Goal: Task Accomplishment & Management: Complete application form

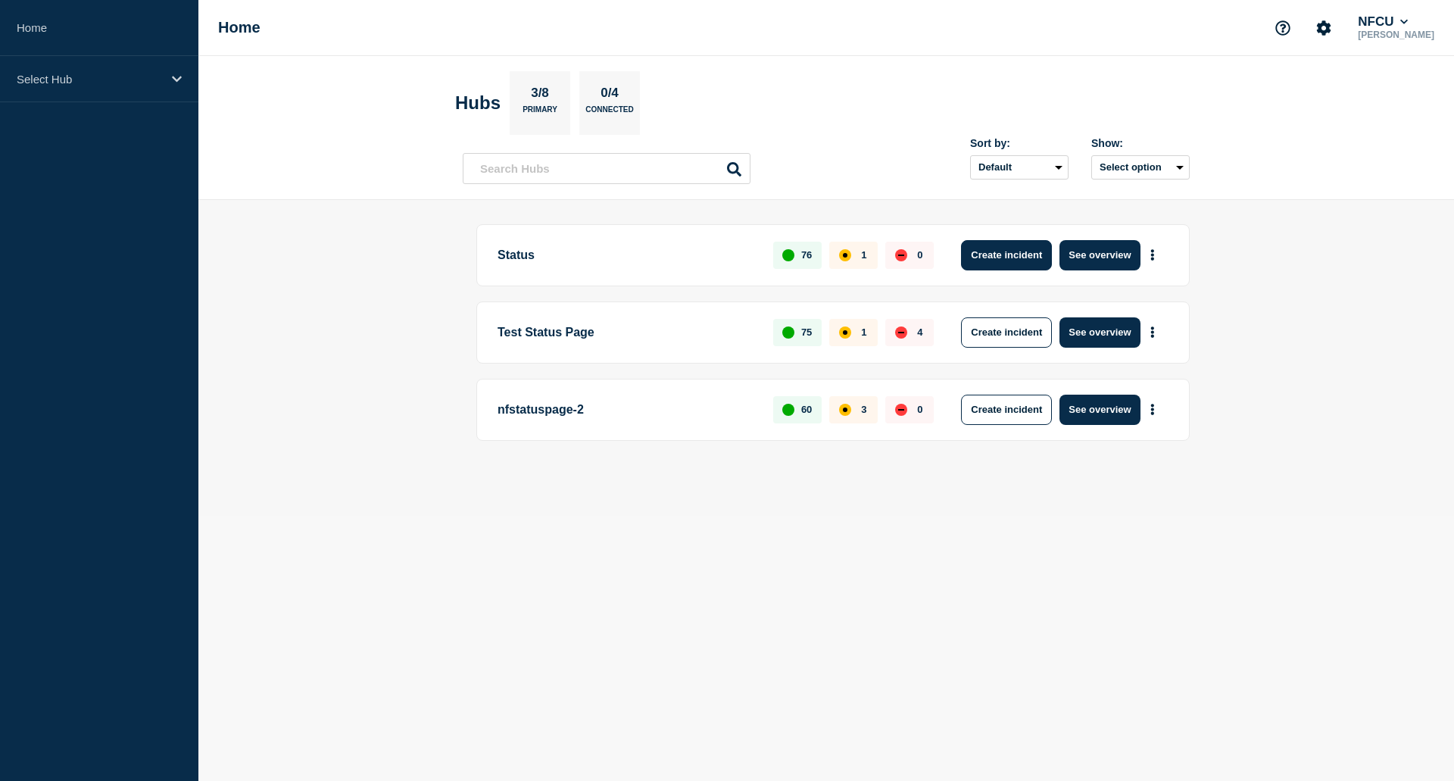
click at [1002, 256] on button "Create incident" at bounding box center [1006, 255] width 91 height 30
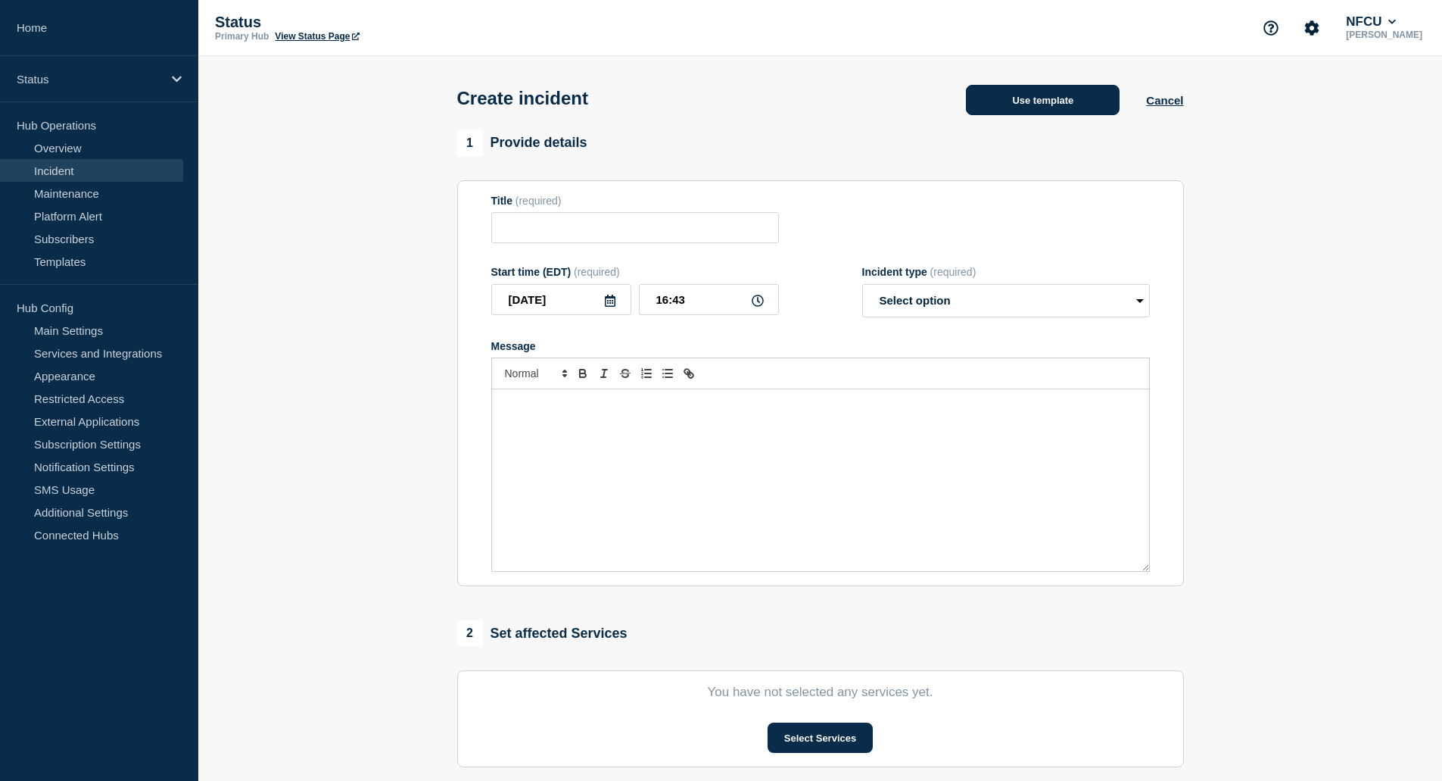
click at [1021, 104] on button "Use template" at bounding box center [1043, 100] width 154 height 30
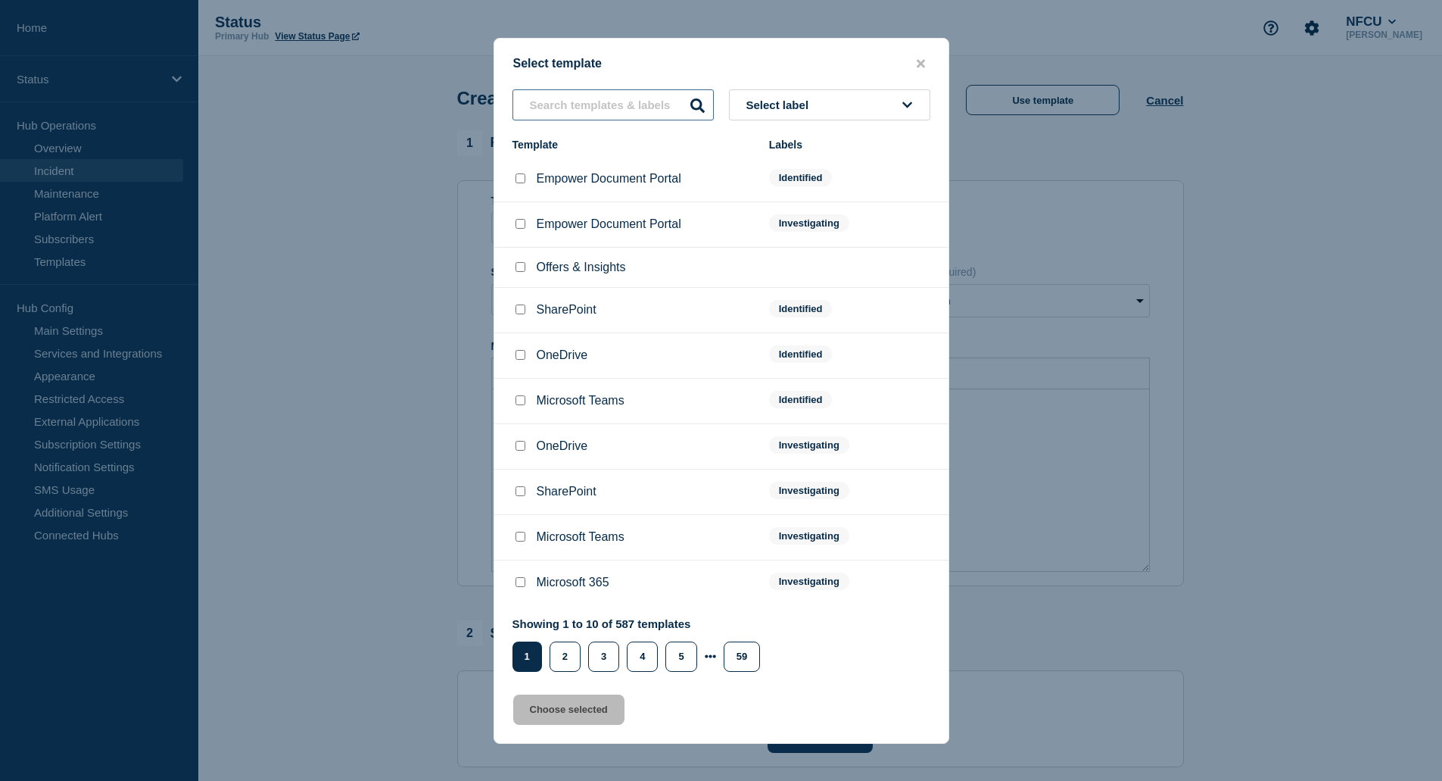
click at [616, 91] on input "text" at bounding box center [613, 104] width 201 height 31
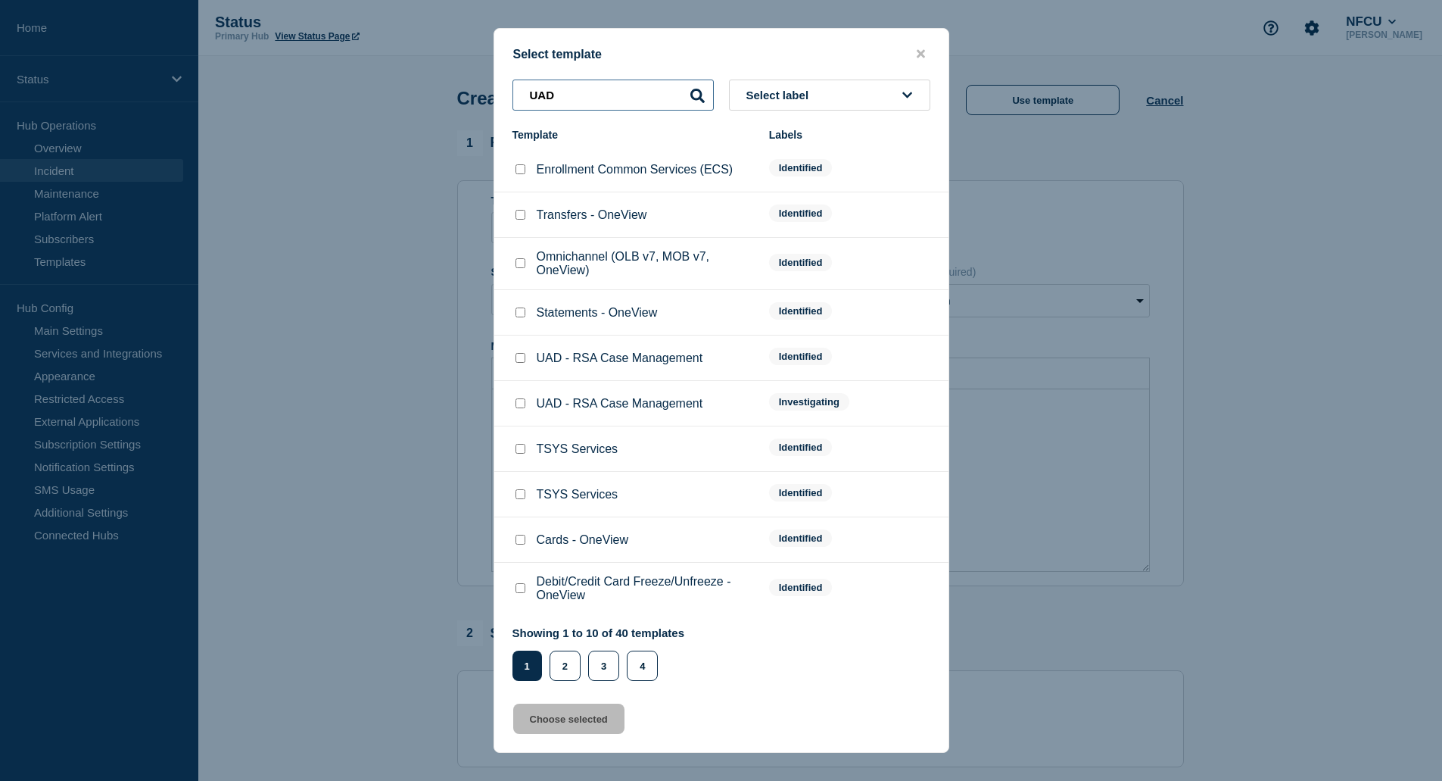
type input "UAD"
click at [809, 89] on span "Select label" at bounding box center [781, 95] width 69 height 13
click at [809, 186] on button "Investigating" at bounding box center [829, 177] width 201 height 31
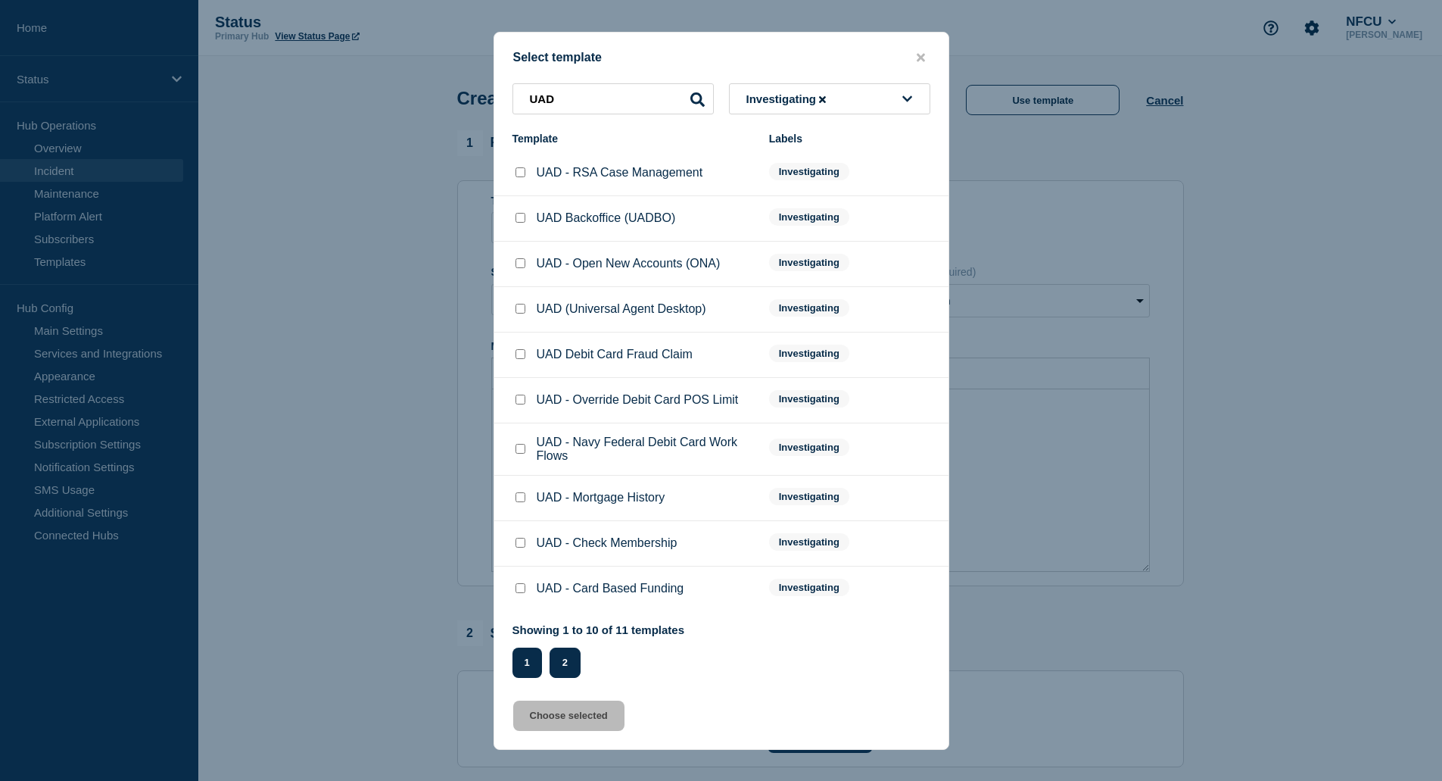
click at [563, 664] on button "2" at bounding box center [565, 662] width 31 height 30
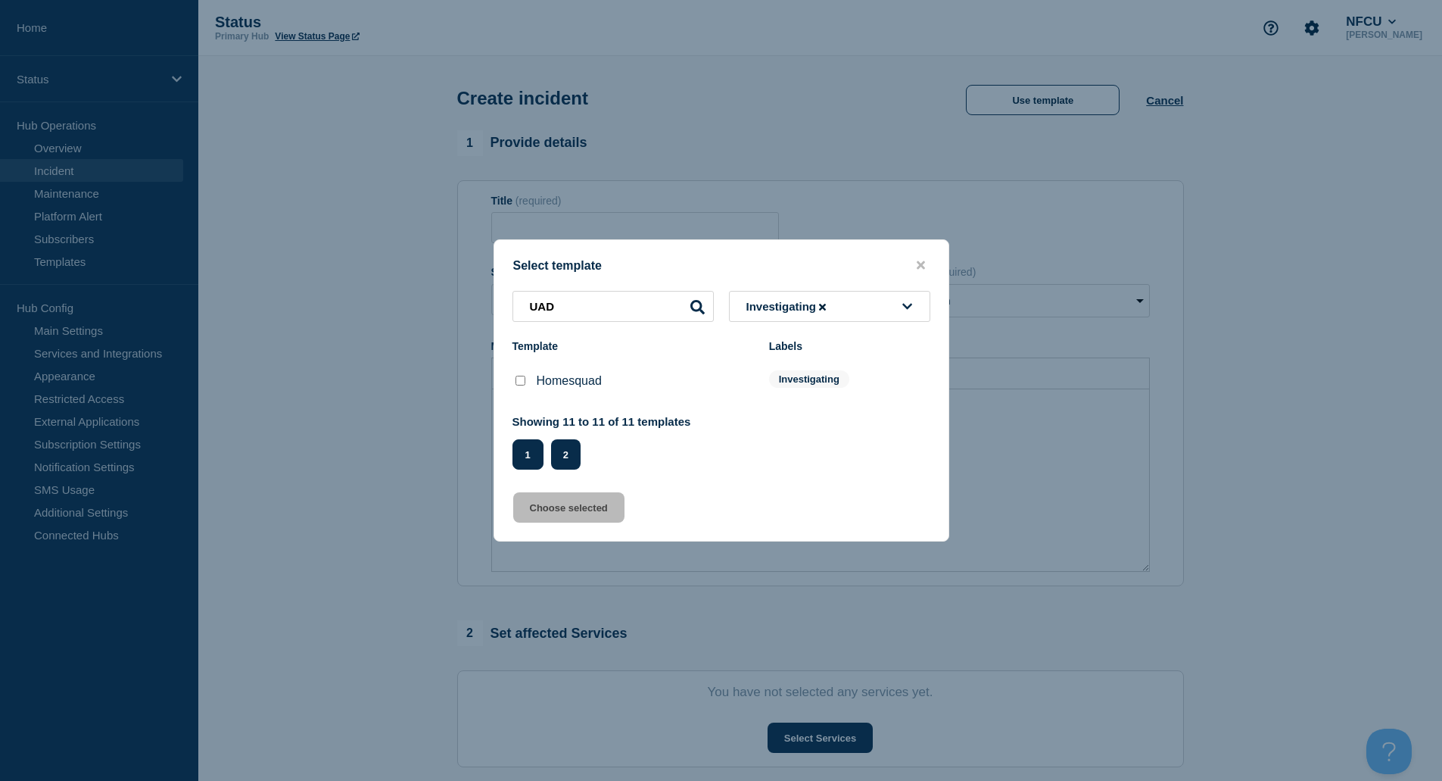
click at [529, 456] on button "1" at bounding box center [528, 454] width 31 height 30
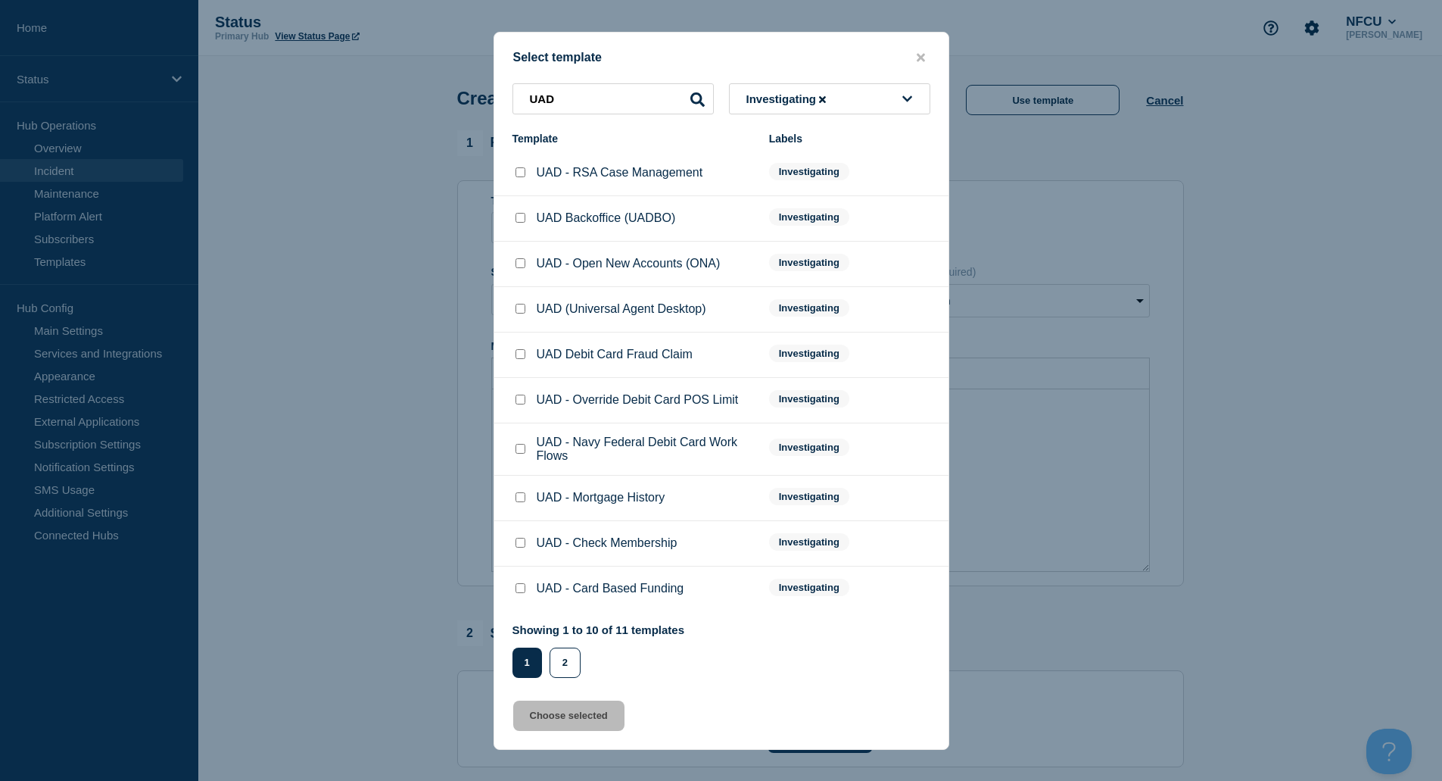
click at [516, 311] on input "UAD (Universal Agent Desktop) checkbox" at bounding box center [521, 309] width 10 height 10
checkbox input "true"
click at [594, 716] on button "Choose selected" at bounding box center [568, 715] width 111 height 30
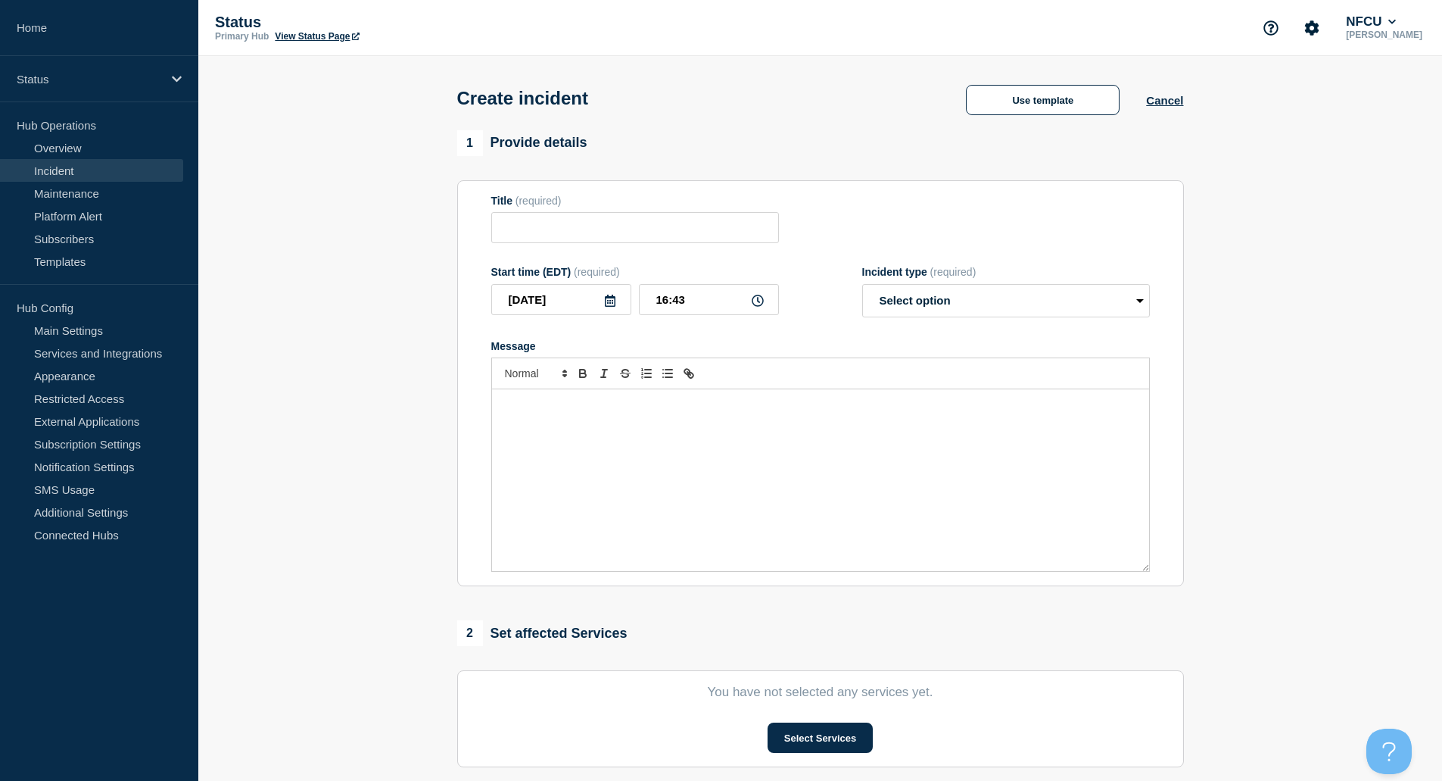
type input "UAD (Universal Agent Desktop)"
select select "investigating"
radio input "false"
radio input "true"
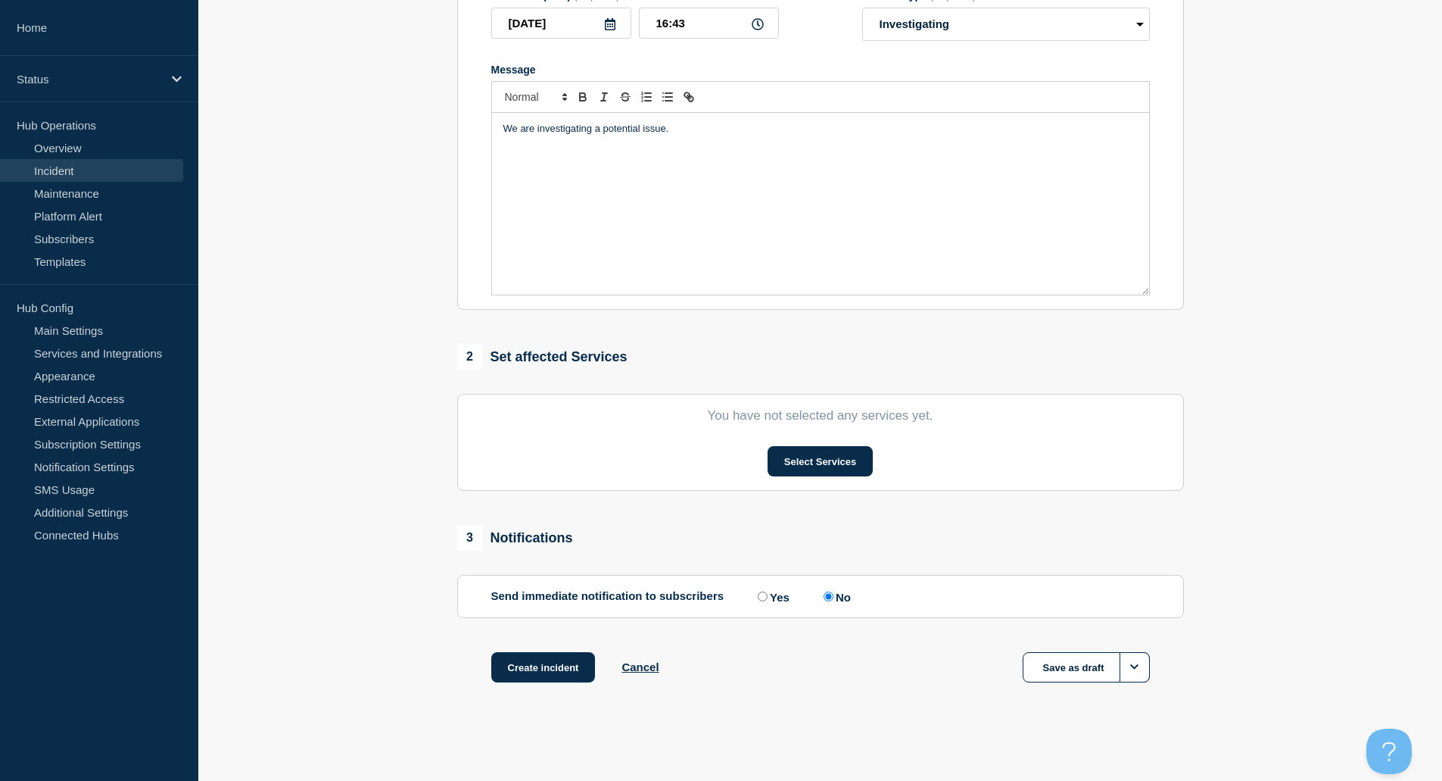
scroll to position [280, 0]
click at [837, 445] on section "You have not selected any services yet. Select Services" at bounding box center [820, 442] width 727 height 97
click at [841, 451] on button "Select Services" at bounding box center [820, 461] width 105 height 30
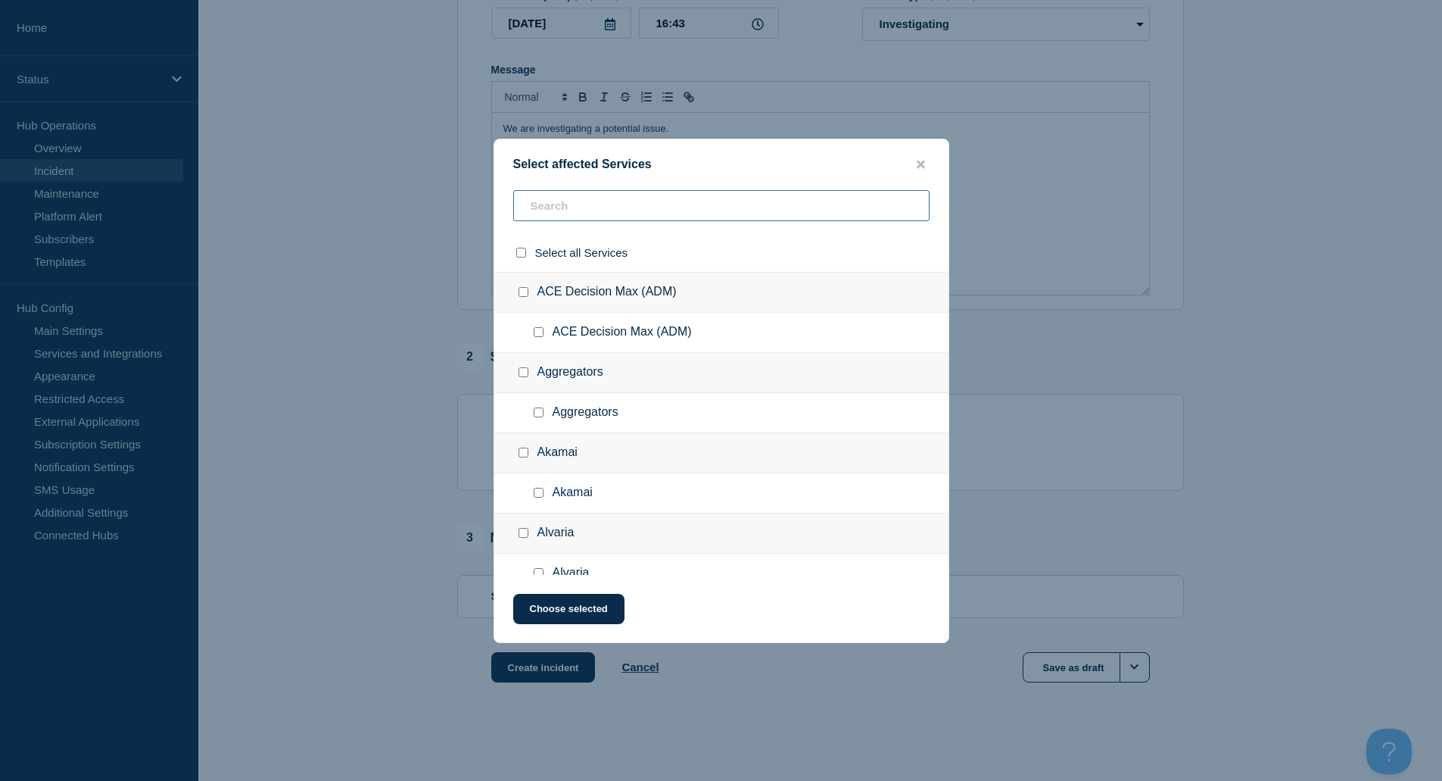
click at [589, 220] on input "text" at bounding box center [721, 205] width 416 height 31
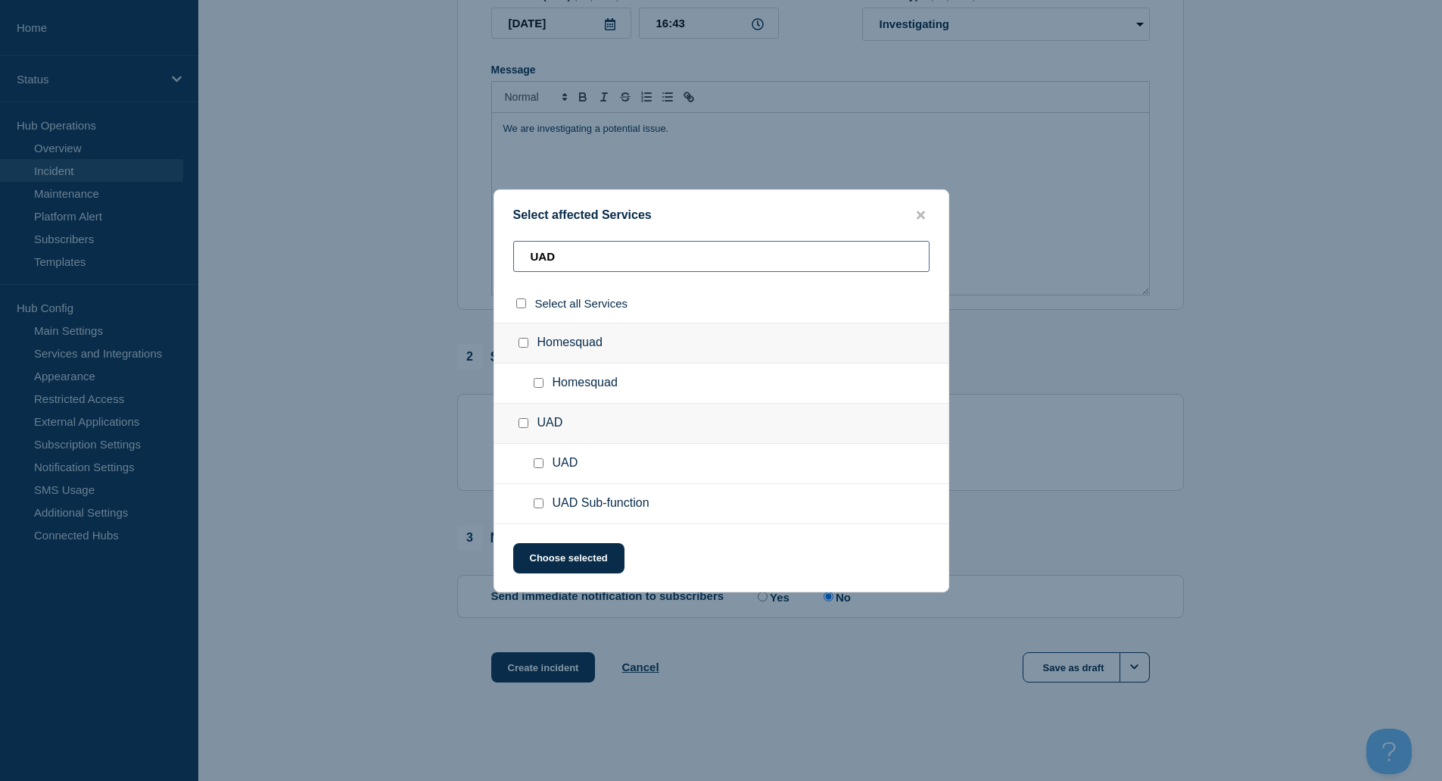
type input "UAD"
click at [526, 427] on input "UAD checkbox" at bounding box center [524, 423] width 10 height 10
checkbox input "true"
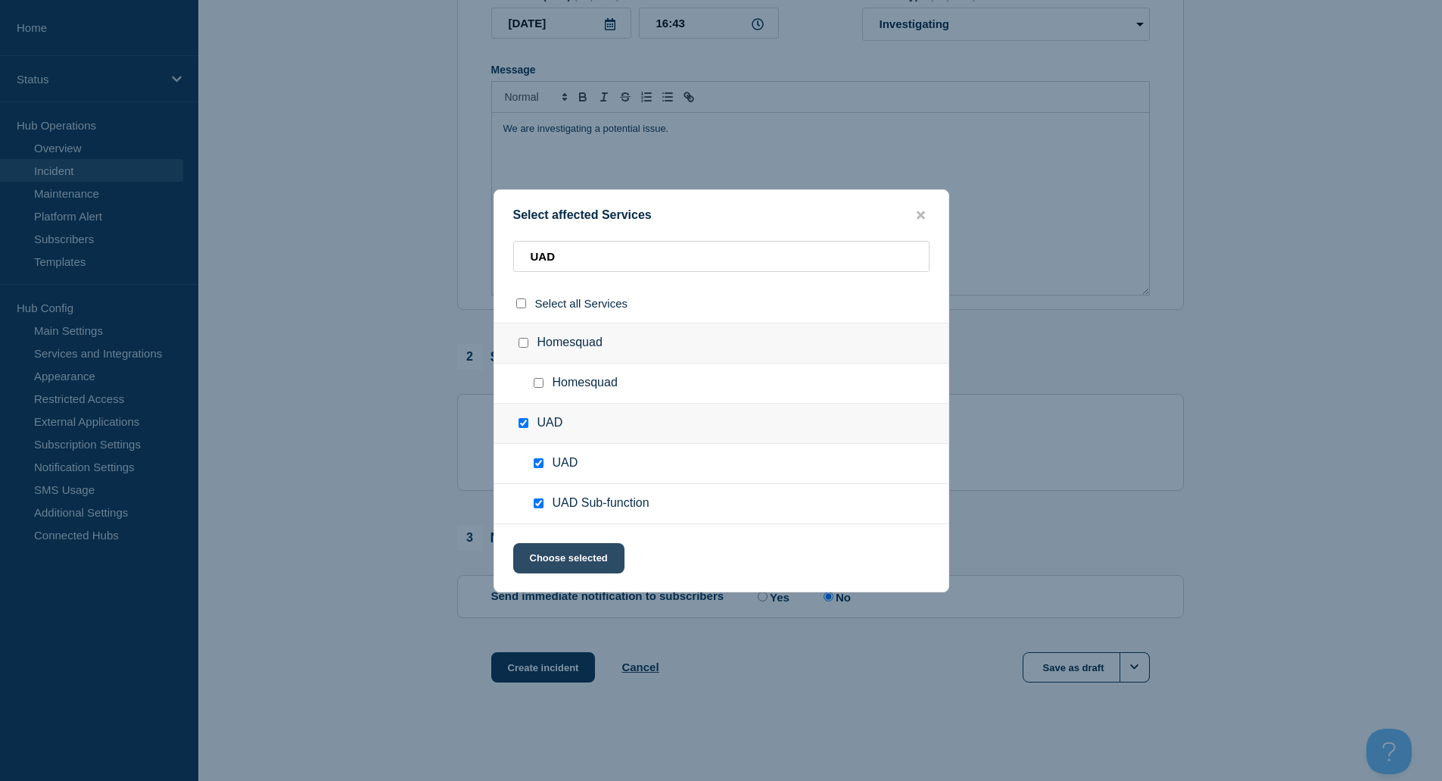
click at [598, 562] on button "Choose selected" at bounding box center [568, 558] width 111 height 30
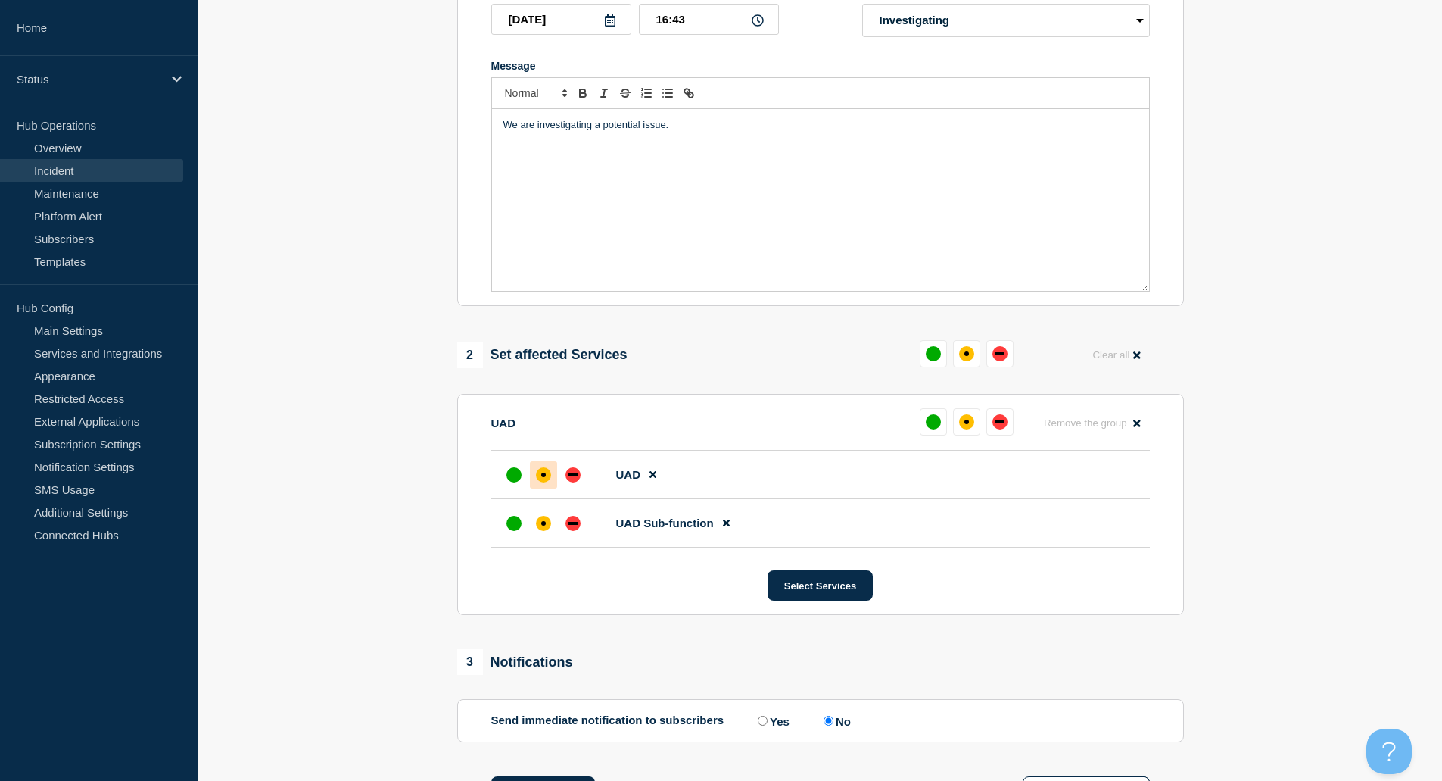
click at [545, 477] on div "affected" at bounding box center [543, 474] width 5 height 5
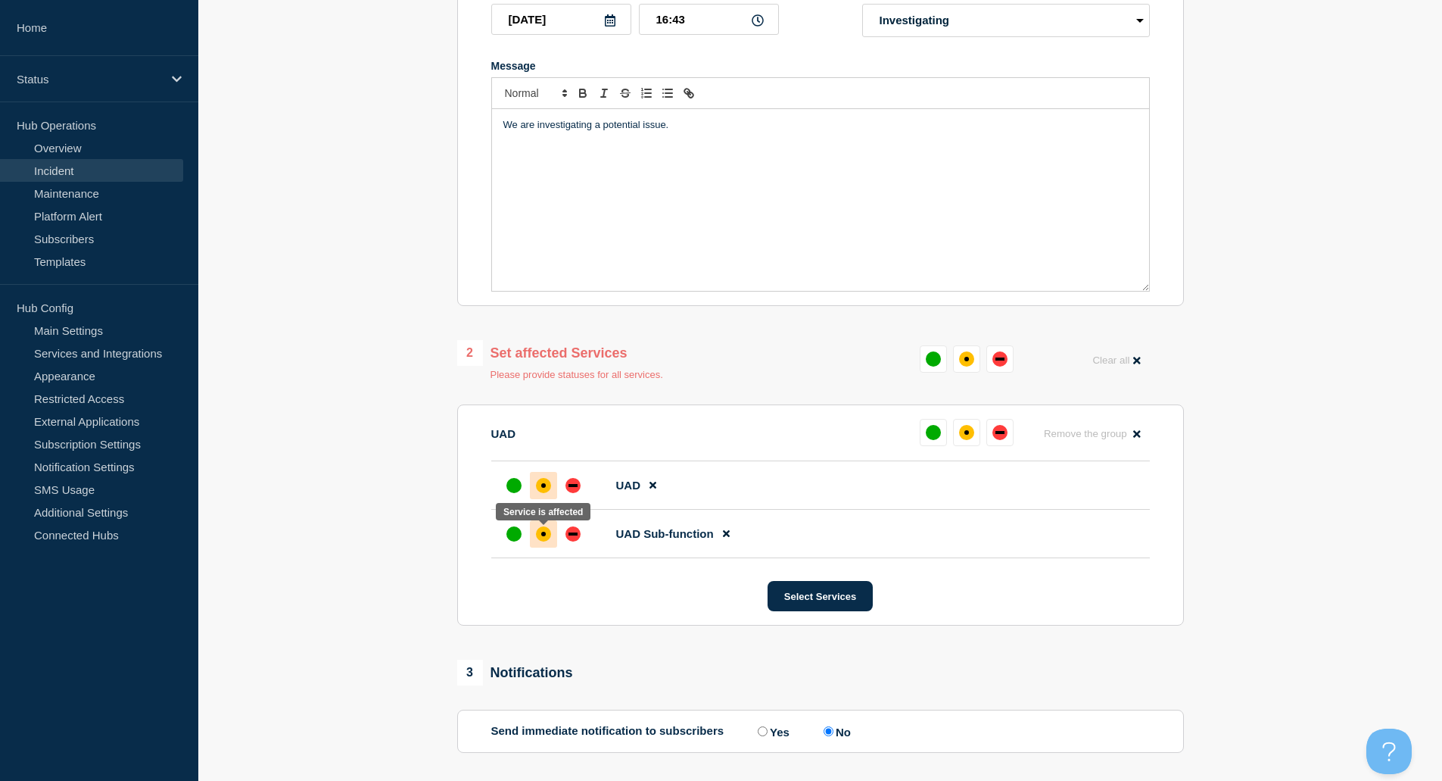
click at [545, 532] on div "affected" at bounding box center [543, 533] width 15 height 15
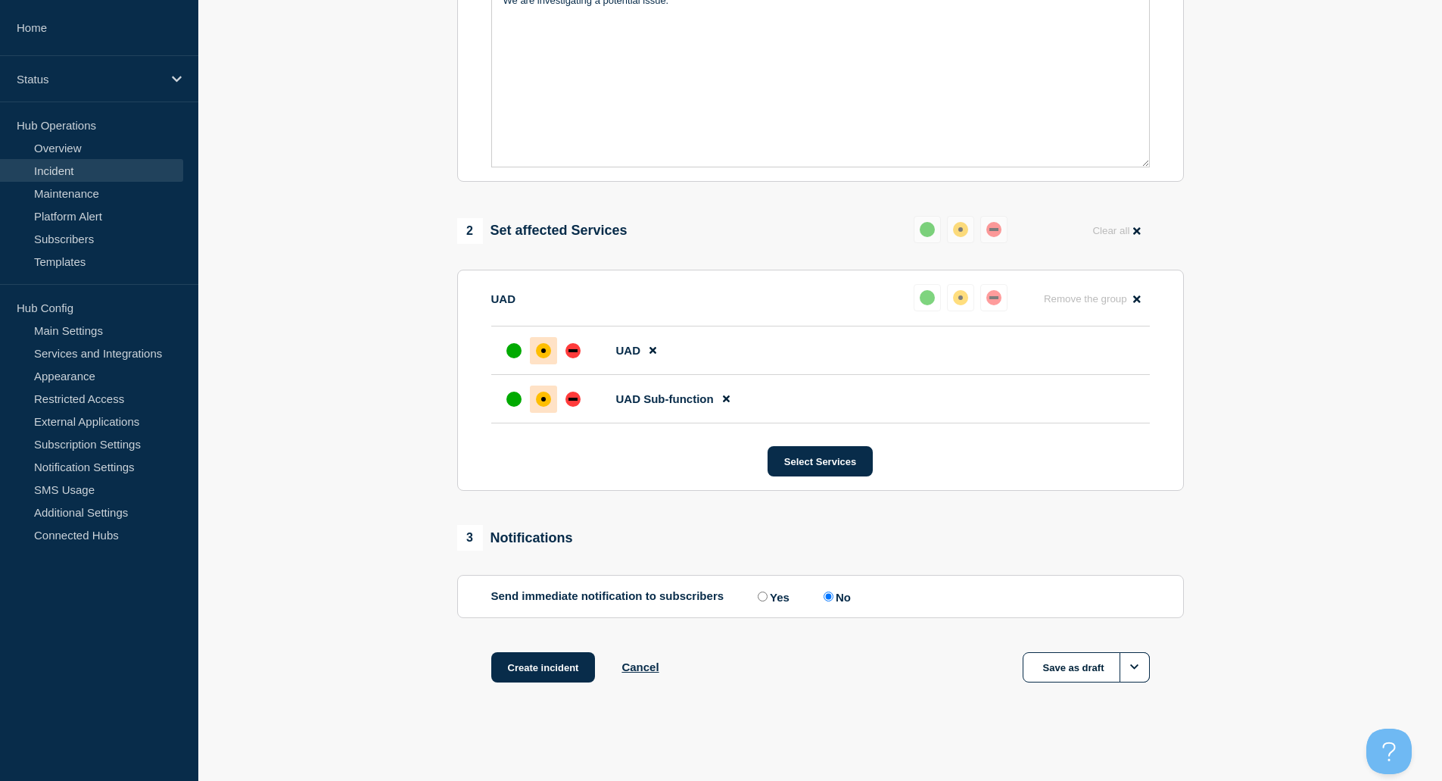
scroll to position [408, 0]
click at [560, 663] on button "Create incident" at bounding box center [543, 667] width 104 height 30
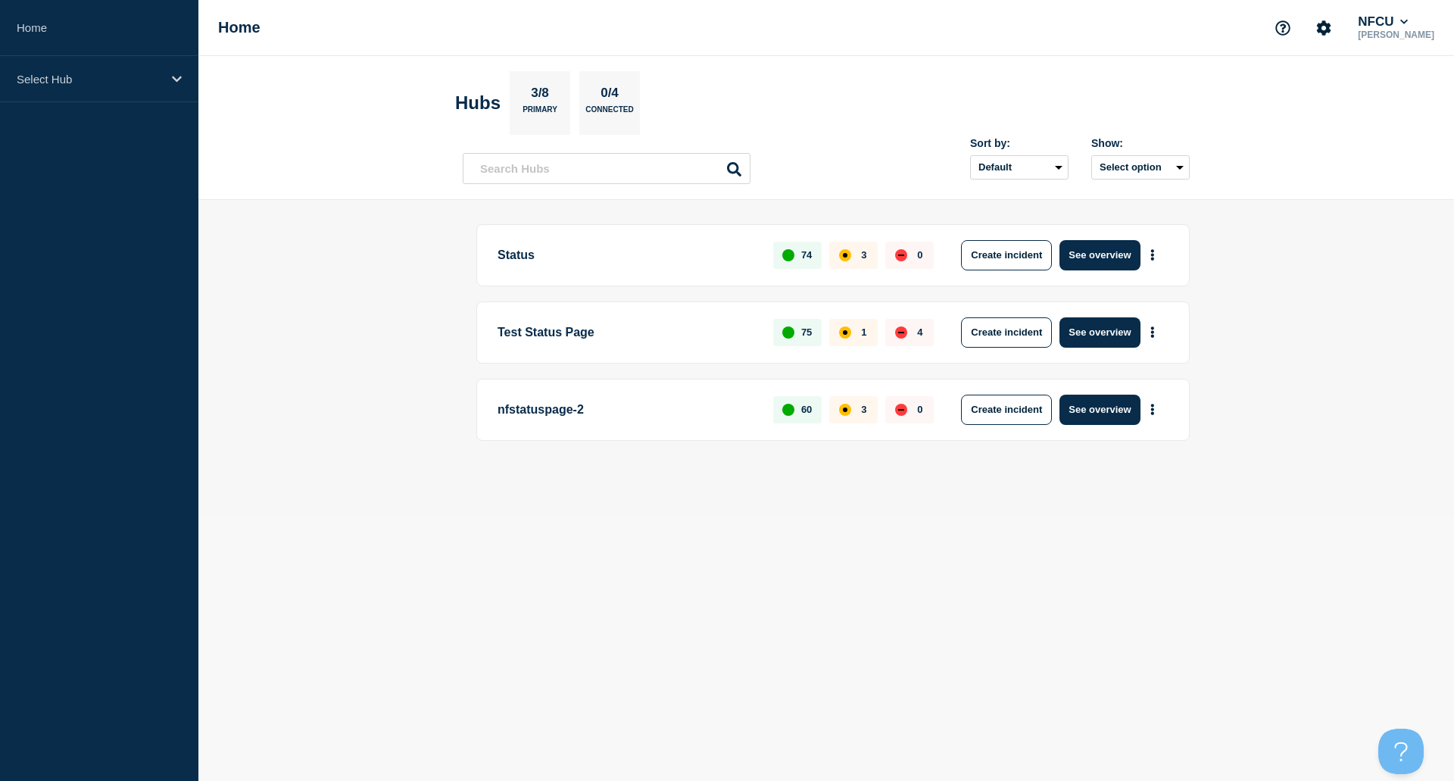
click at [1033, 270] on div "Status 74 3 0 Create incident See overview" at bounding box center [832, 255] width 713 height 62
click at [1031, 265] on button "Create incident" at bounding box center [1006, 255] width 91 height 30
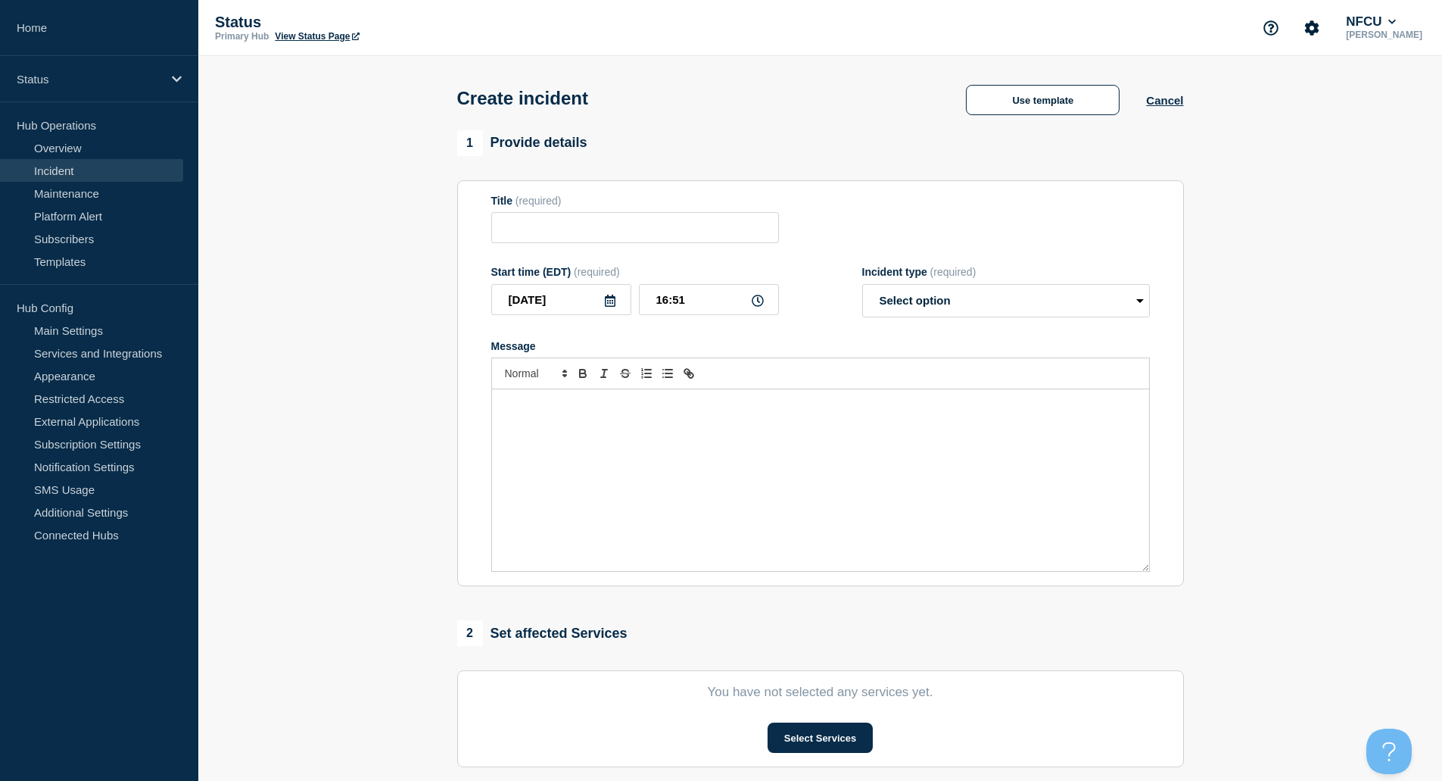
click at [76, 167] on link "Incident" at bounding box center [91, 170] width 183 height 23
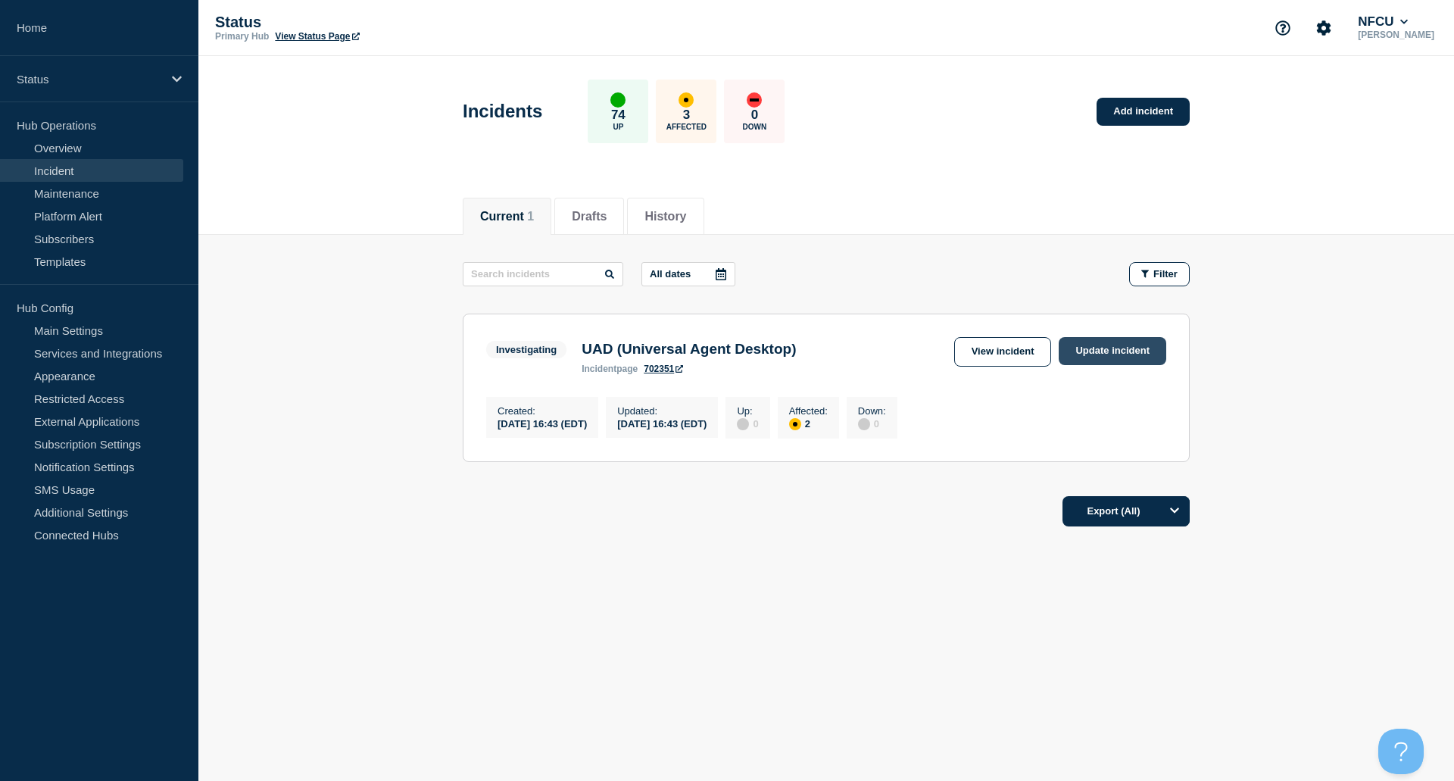
click at [1105, 352] on link "Update incident" at bounding box center [1113, 351] width 108 height 28
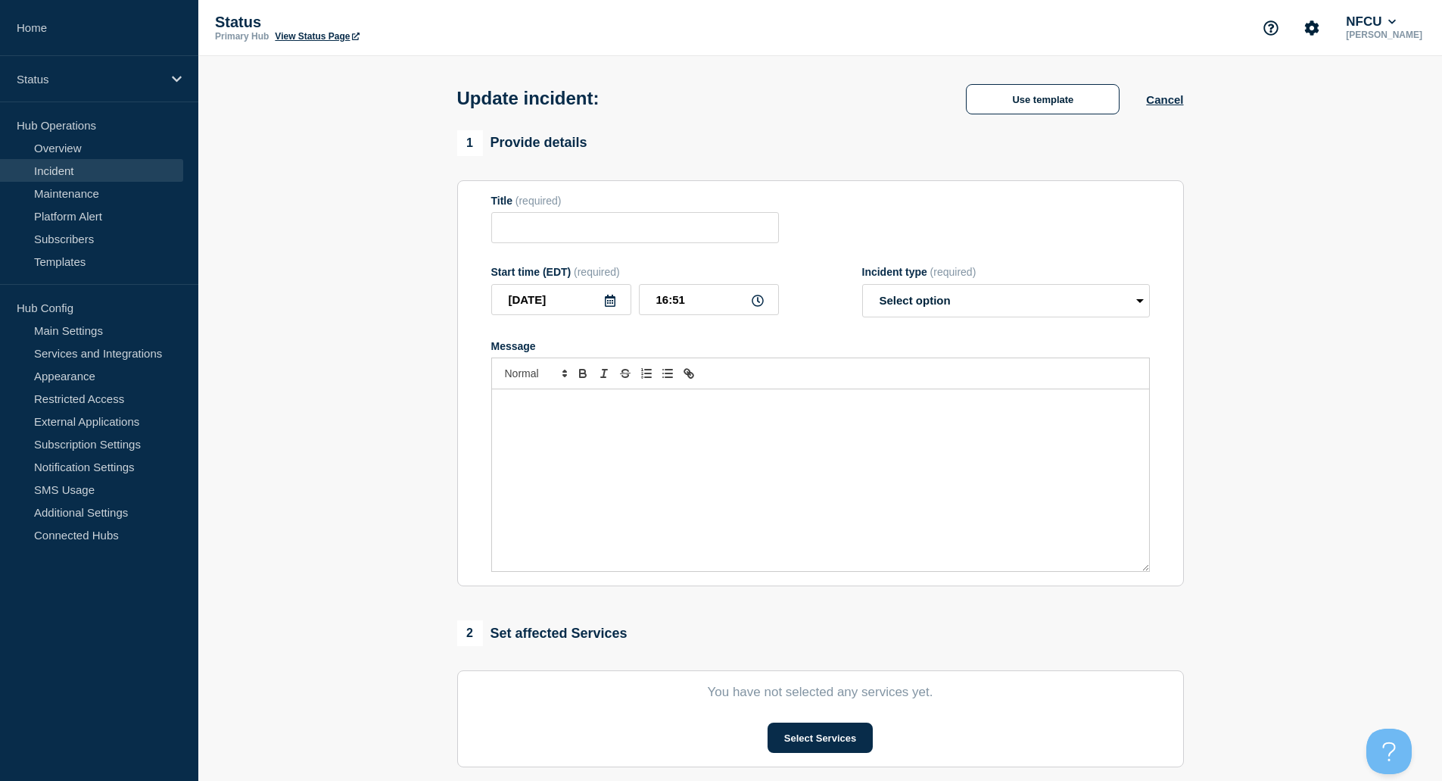
type input "UAD (Universal Agent Desktop)"
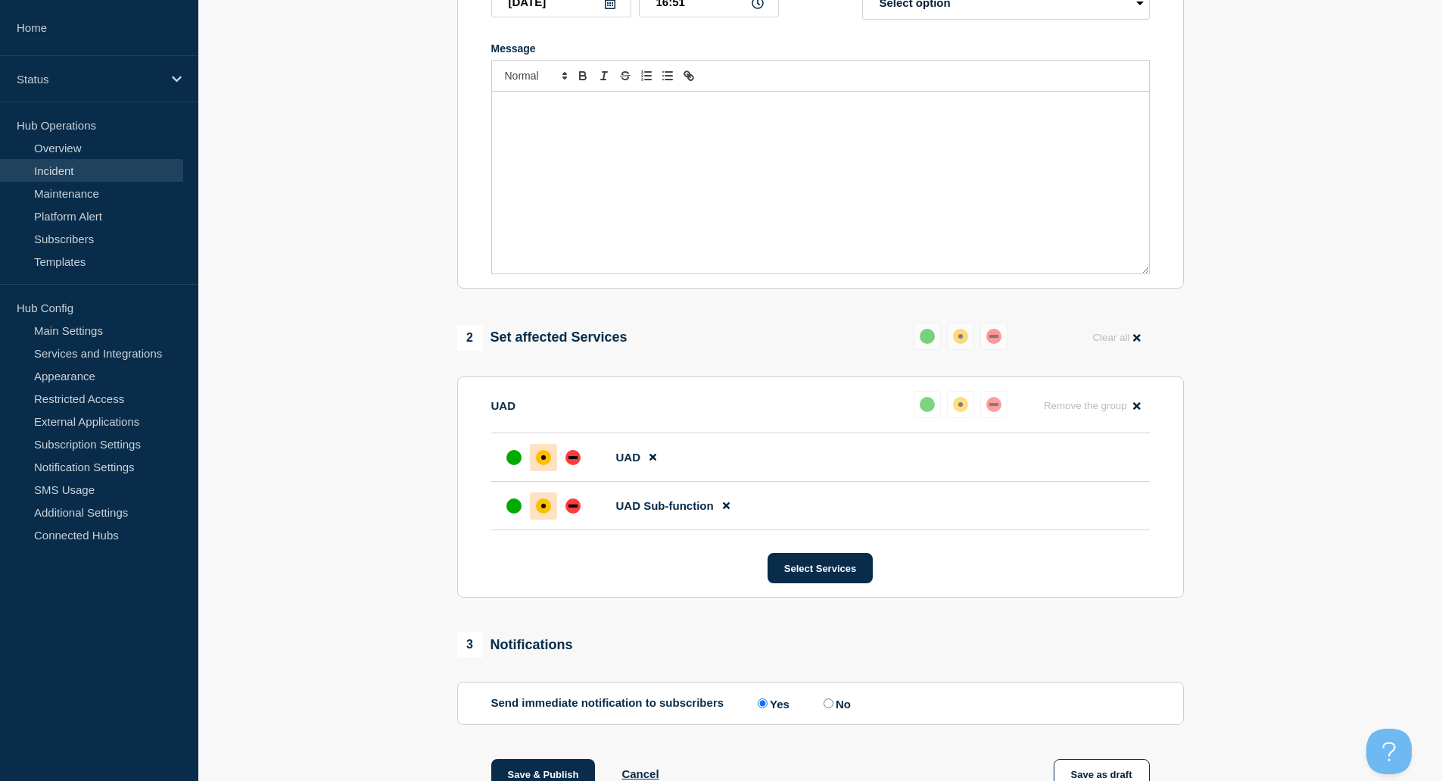
scroll to position [76, 0]
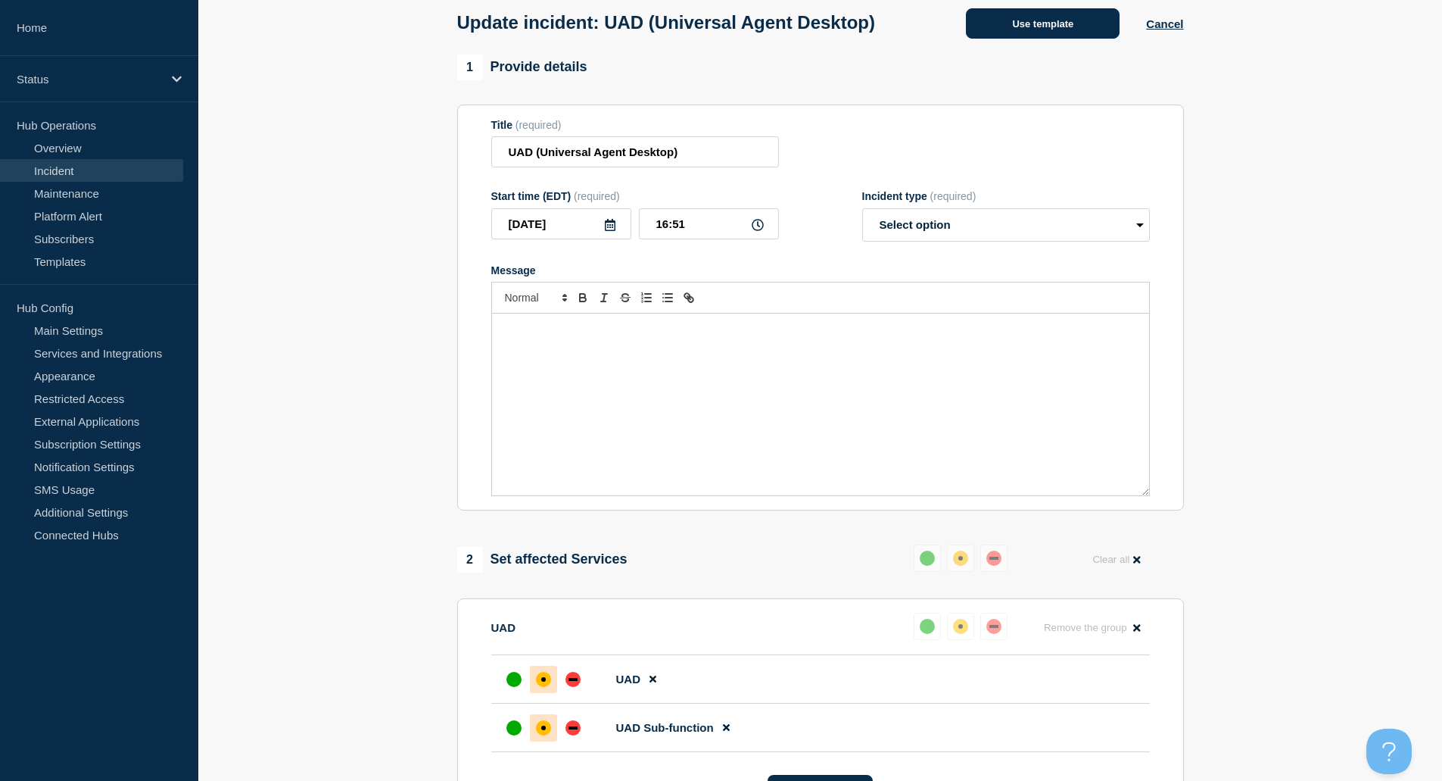
click at [1014, 24] on button "Use template" at bounding box center [1043, 23] width 154 height 30
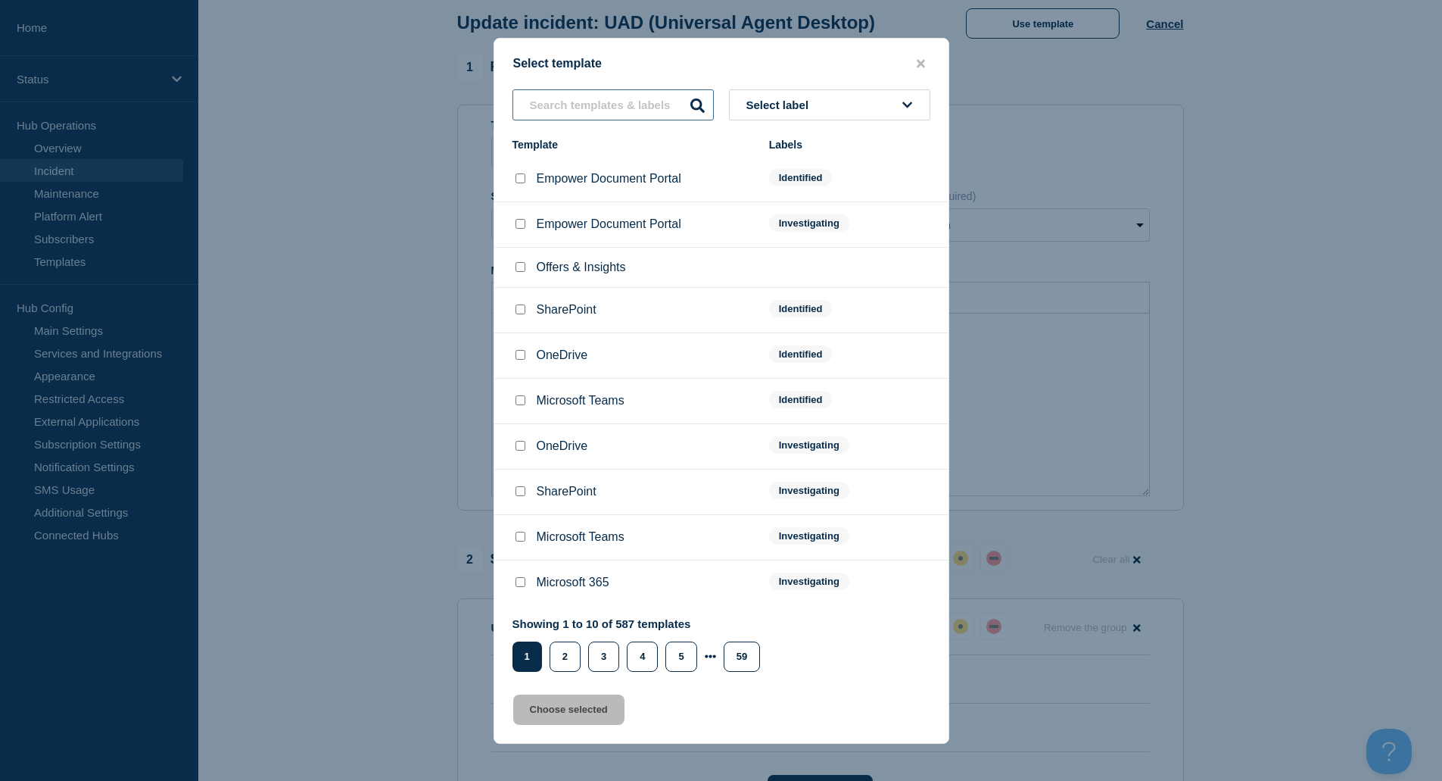
click at [604, 107] on input "text" at bounding box center [613, 104] width 201 height 31
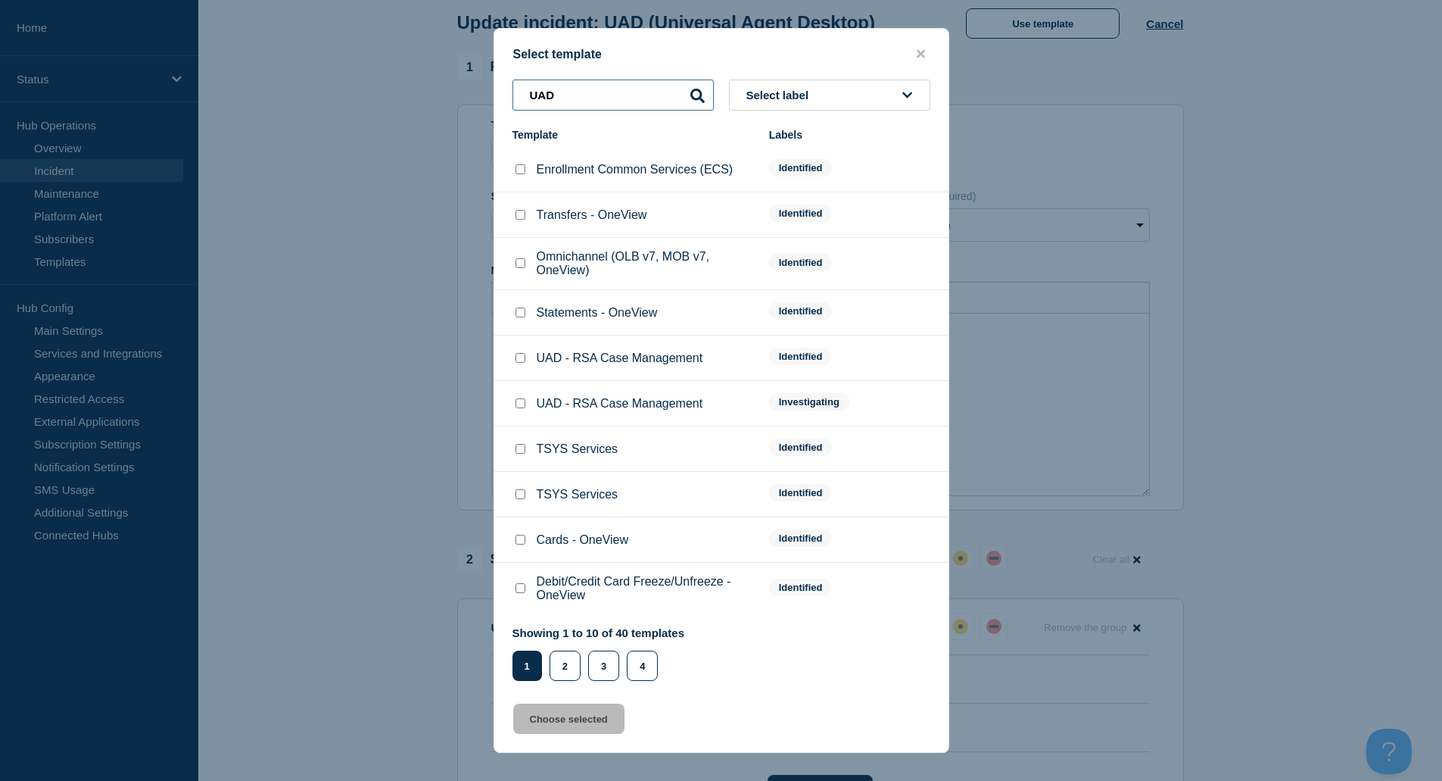
type input "UAD"
click at [797, 101] on span "Select label" at bounding box center [781, 95] width 69 height 13
click at [792, 214] on button "Identified" at bounding box center [829, 208] width 201 height 31
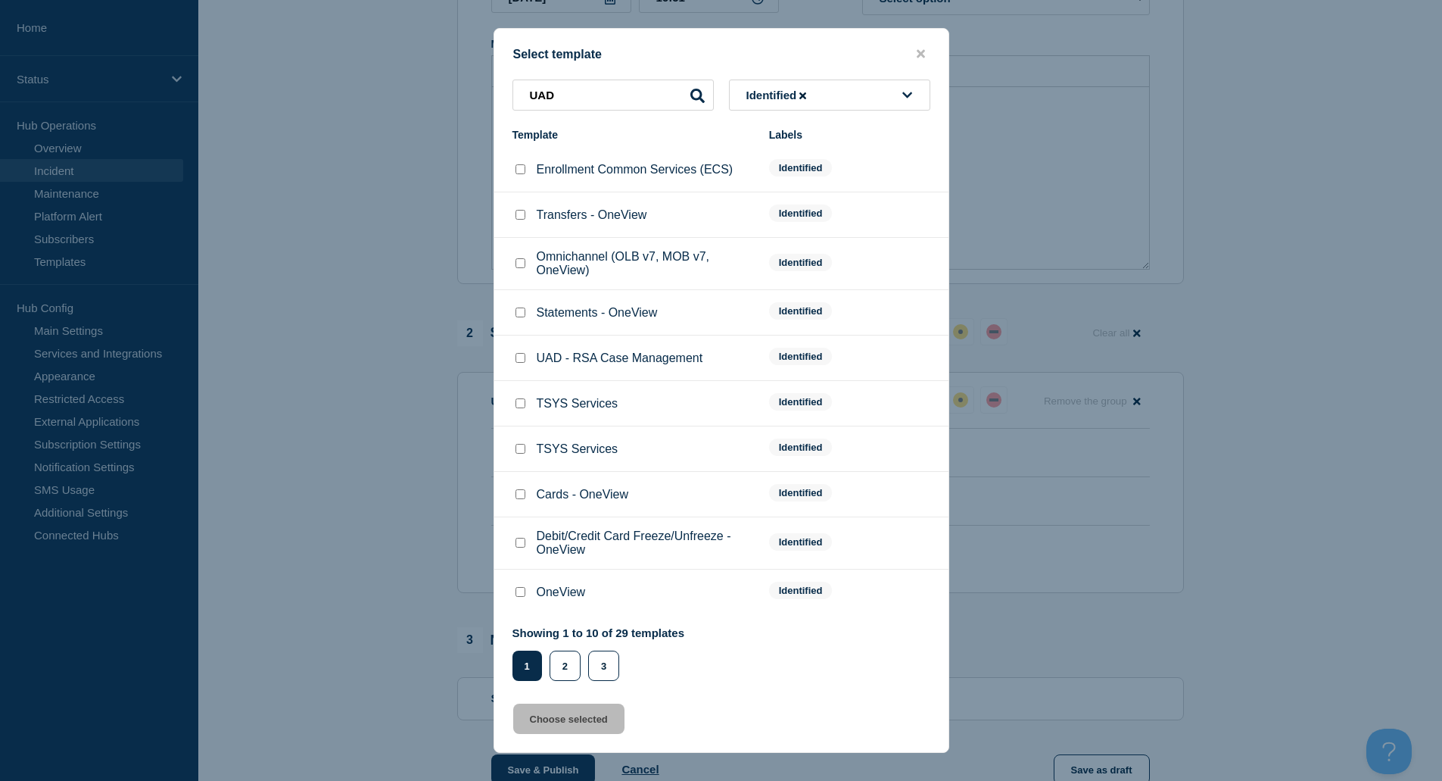
scroll to position [303, 0]
click at [577, 666] on button "2" at bounding box center [565, 665] width 31 height 30
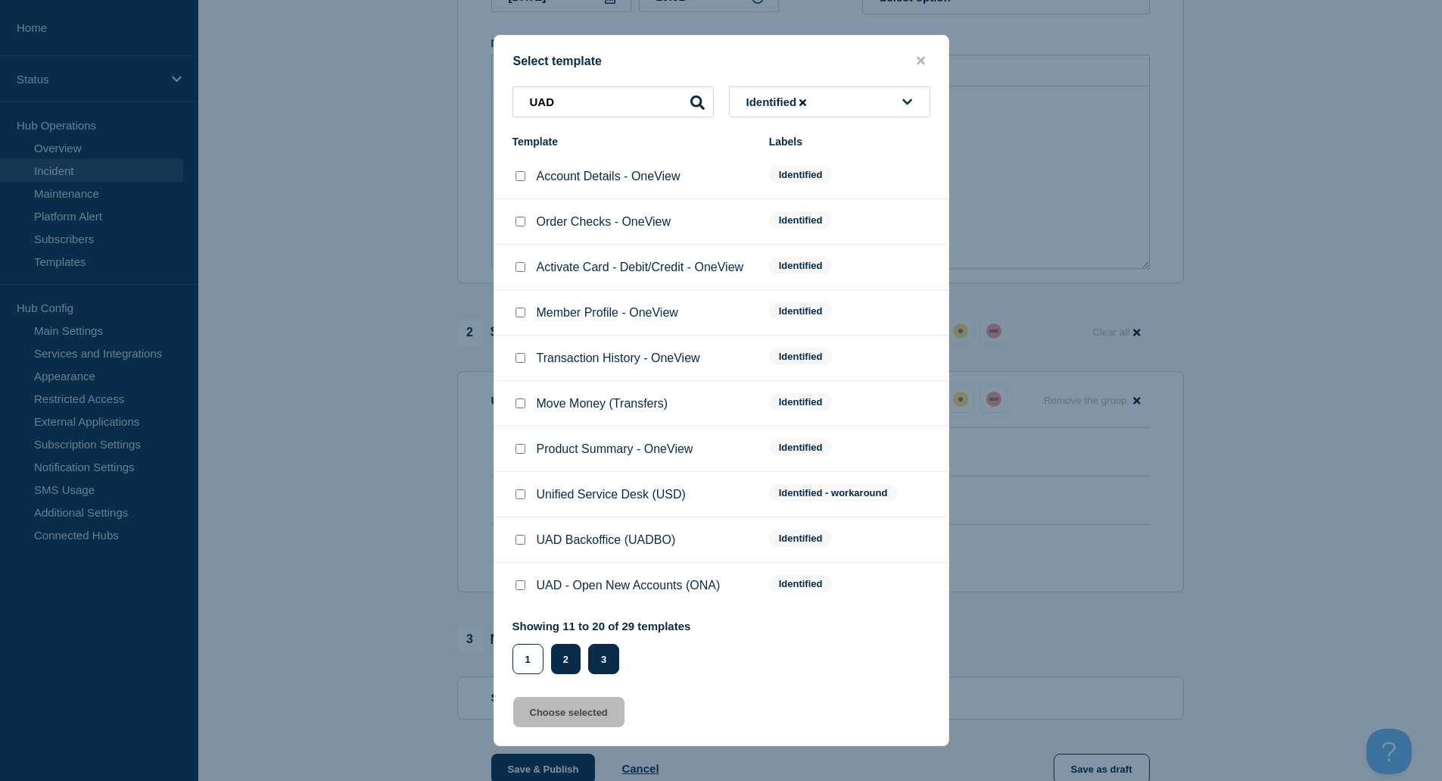
click at [603, 671] on button "3" at bounding box center [603, 659] width 31 height 30
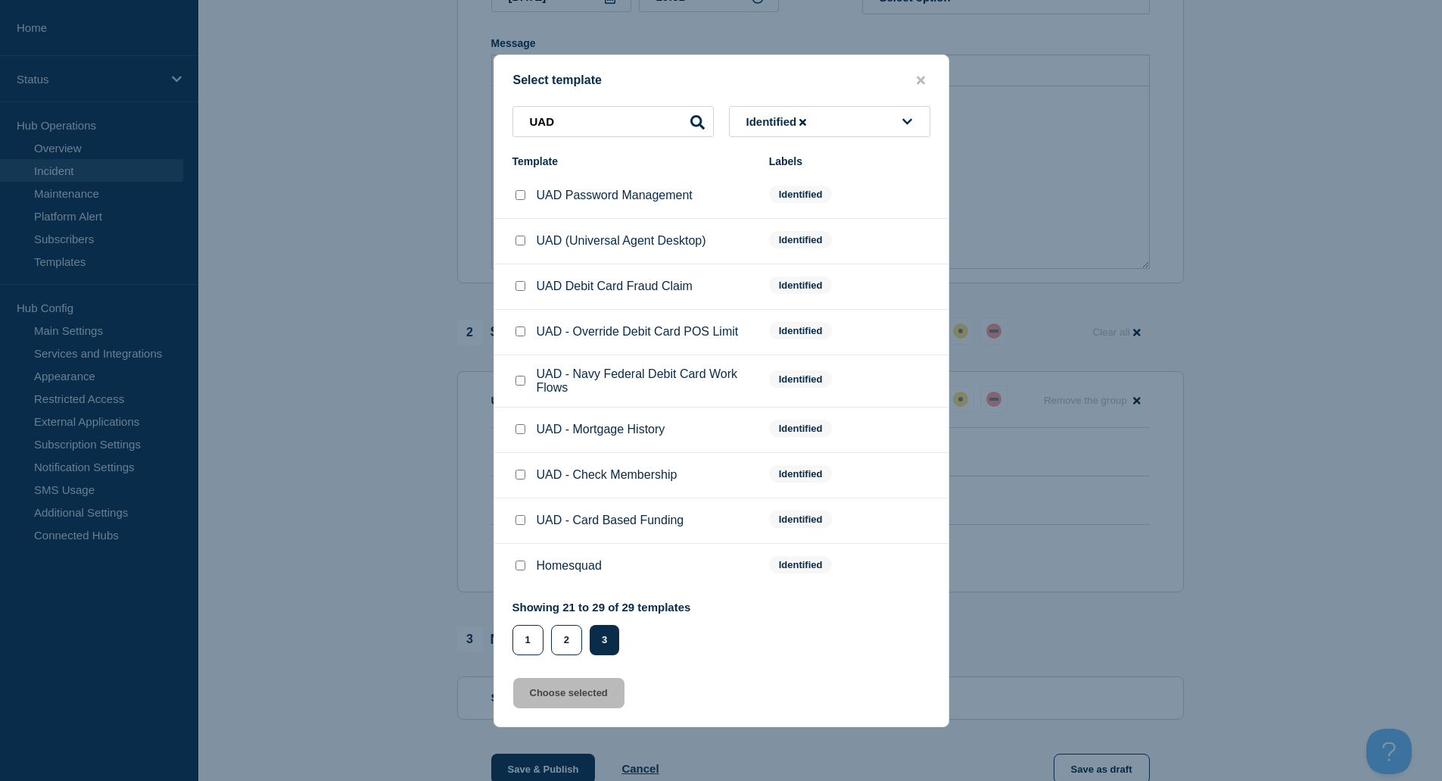
click at [516, 245] on input "UAD (Universal Agent Desktop) checkbox" at bounding box center [521, 240] width 10 height 10
checkbox input "true"
click at [590, 692] on button "Choose selected" at bounding box center [568, 693] width 111 height 30
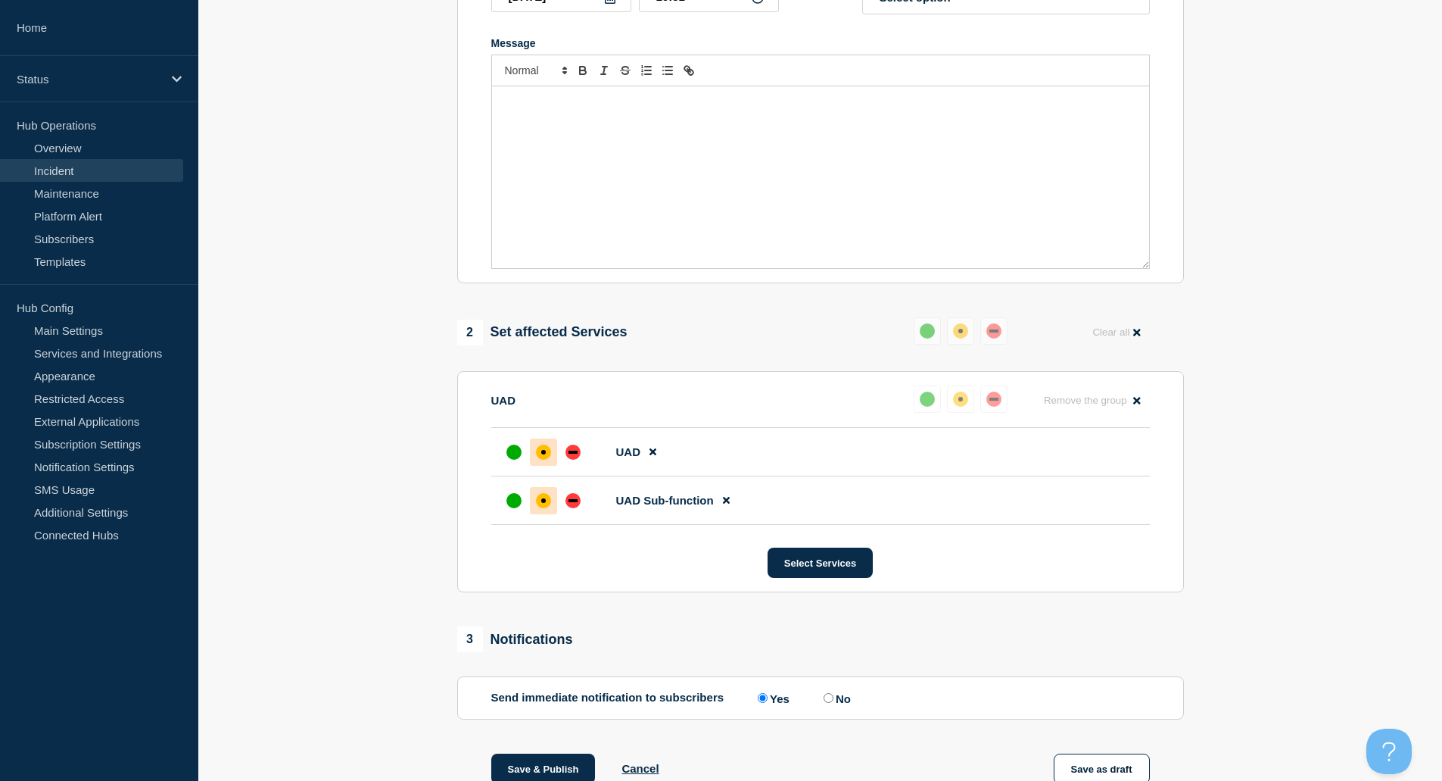
select select "identified"
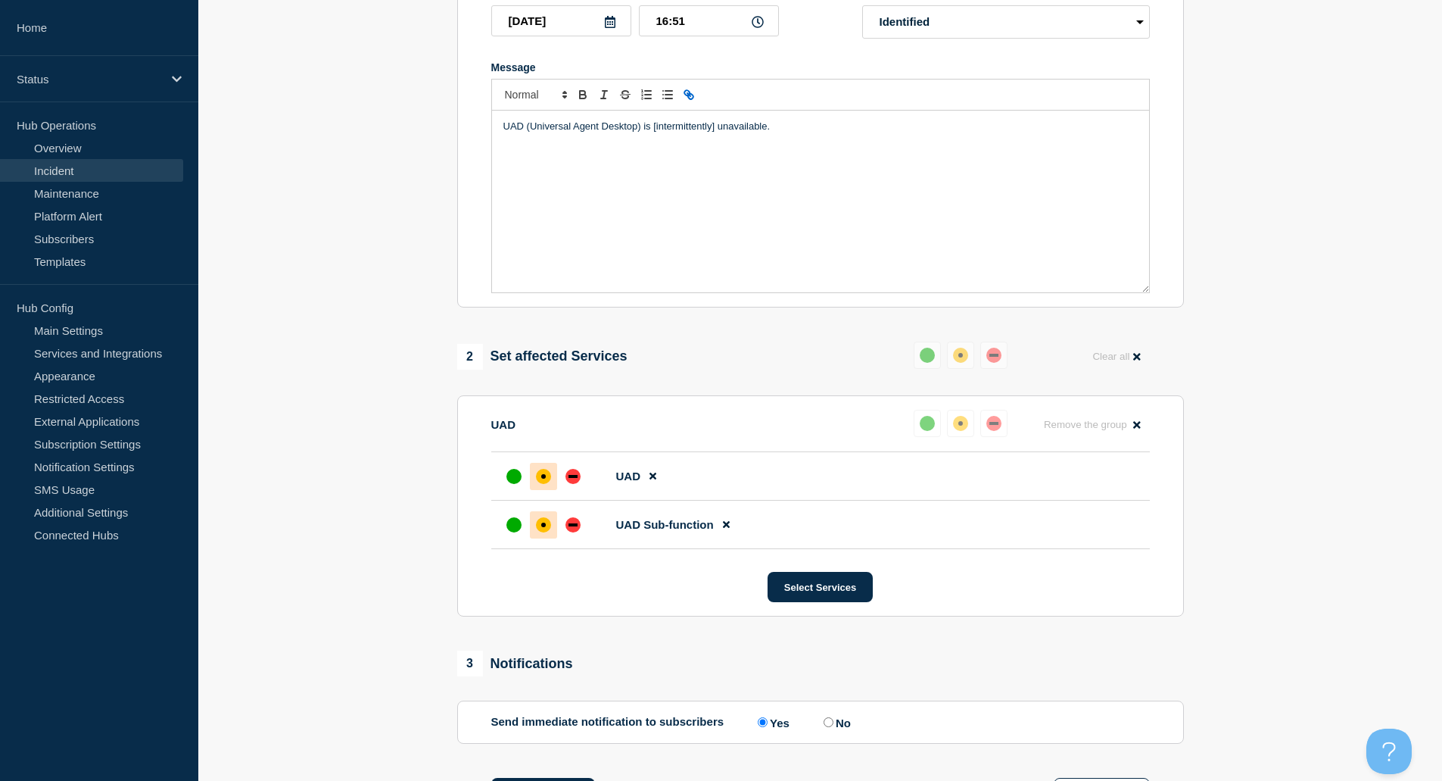
scroll to position [252, 0]
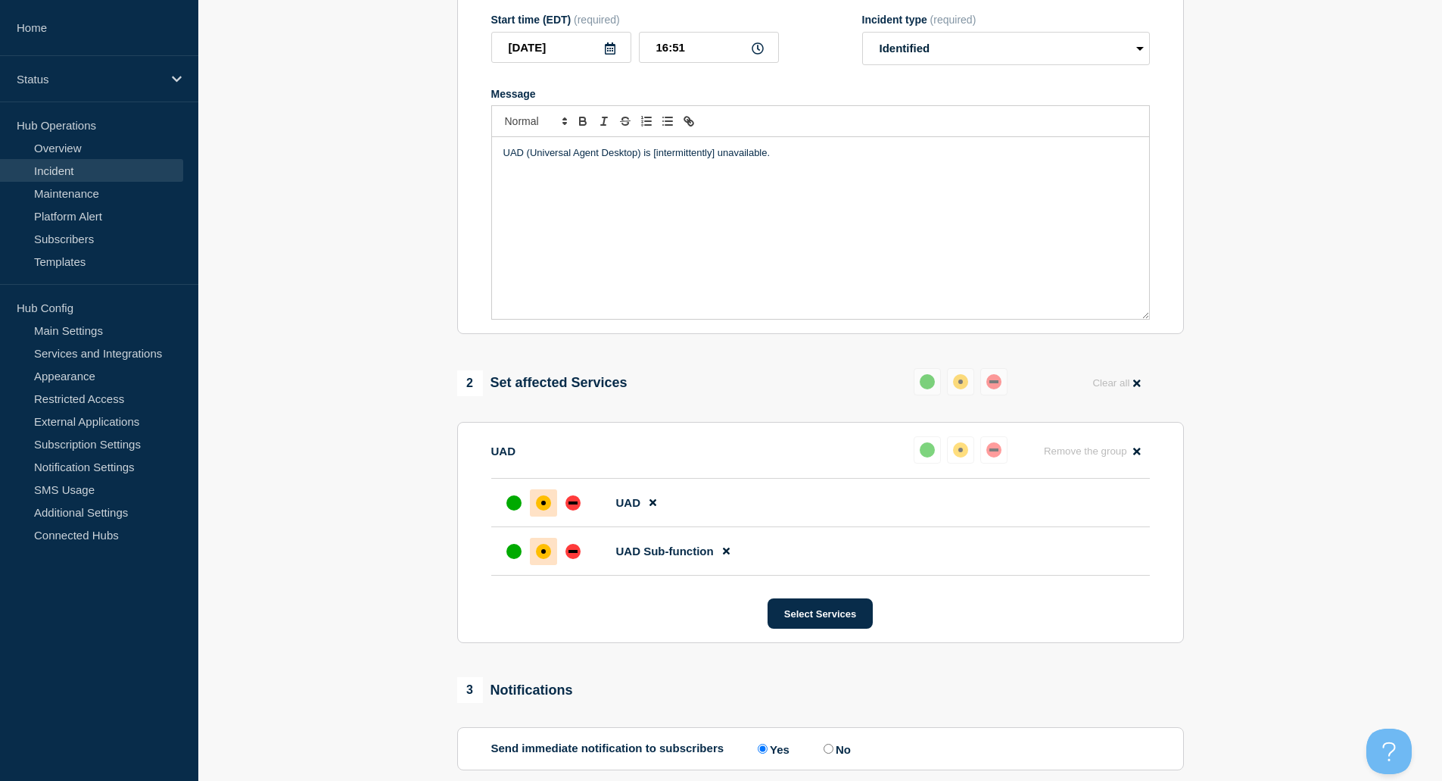
click at [701, 160] on p "UAD (Universal Agent Desktop) is [intermittently] unavailable." at bounding box center [821, 153] width 634 height 14
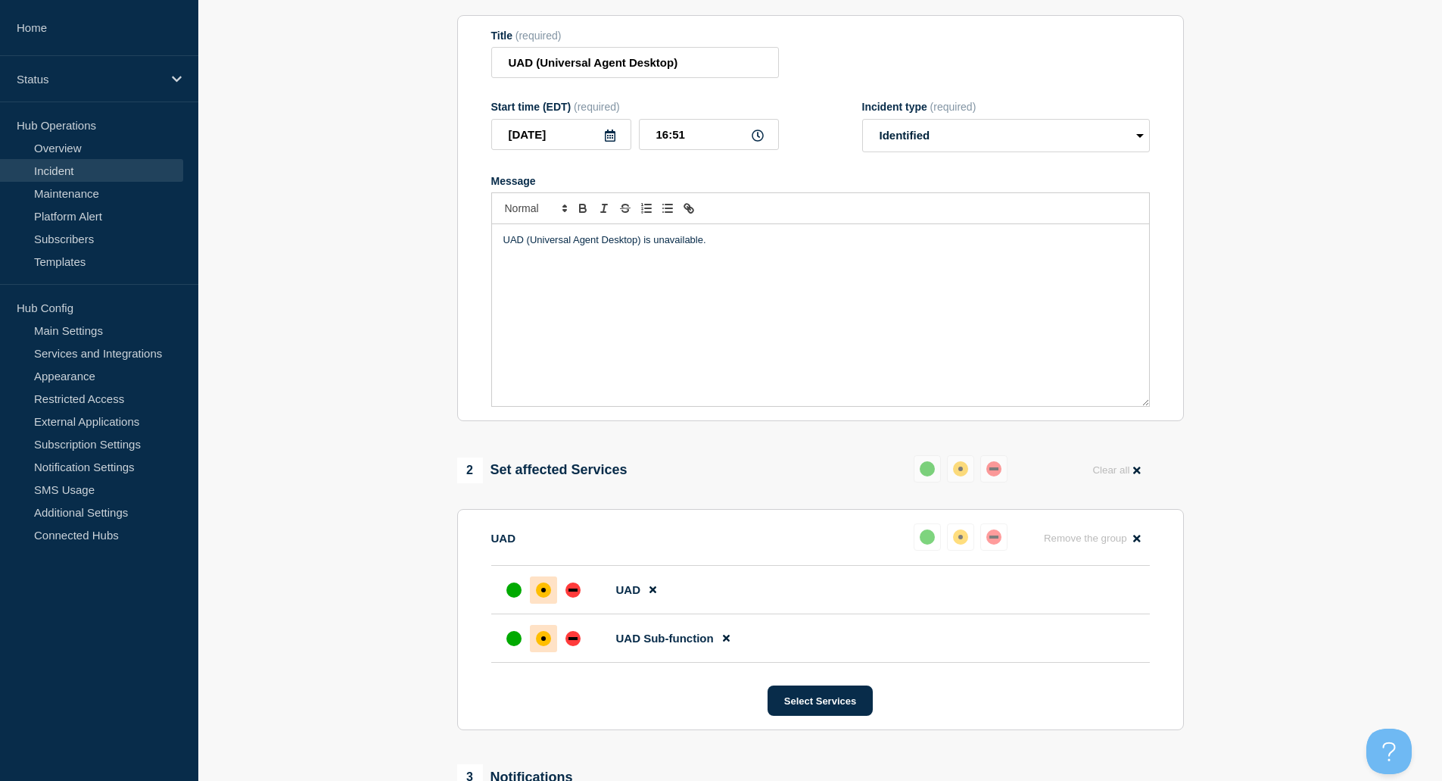
scroll to position [176, 0]
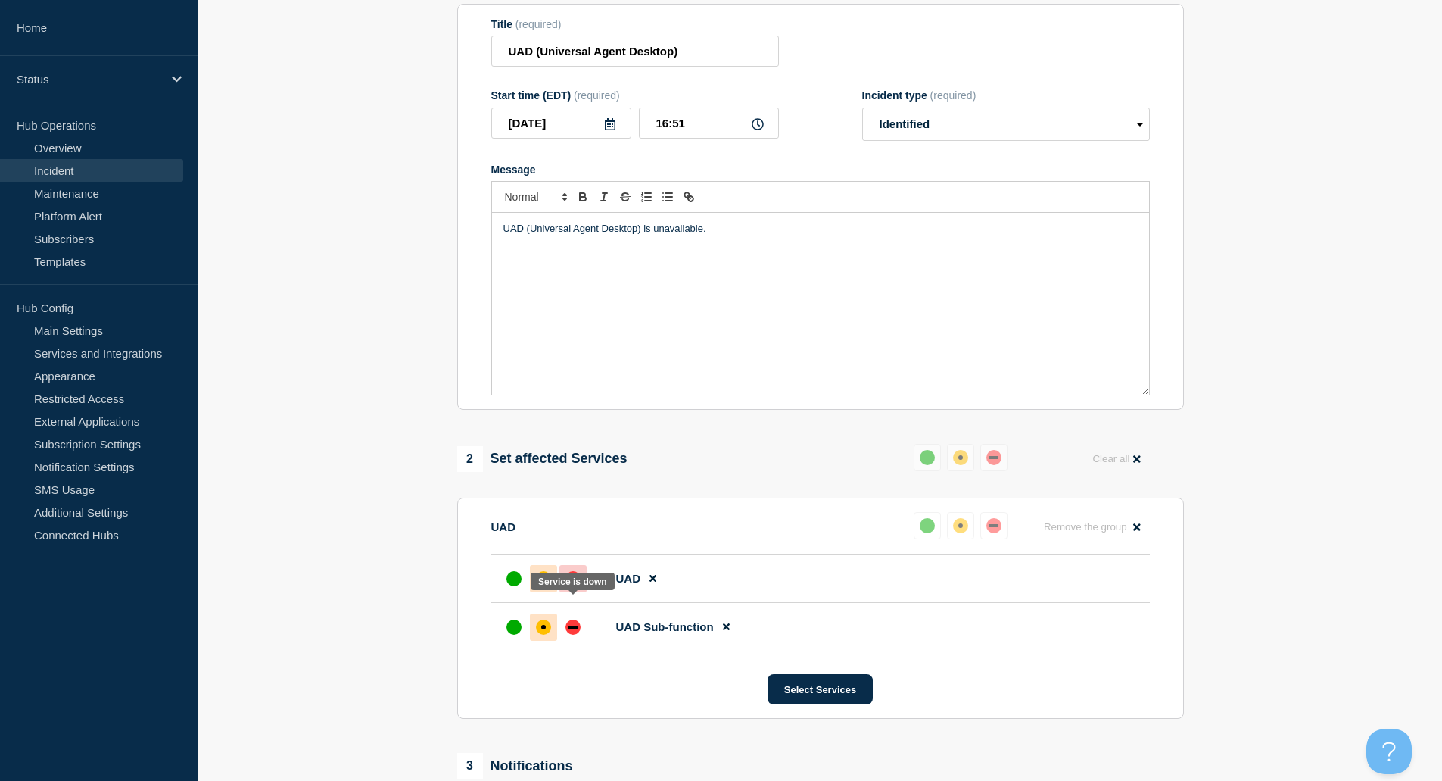
click at [568, 586] on div "down" at bounding box center [573, 578] width 15 height 15
click at [578, 634] on div "down" at bounding box center [573, 626] width 15 height 15
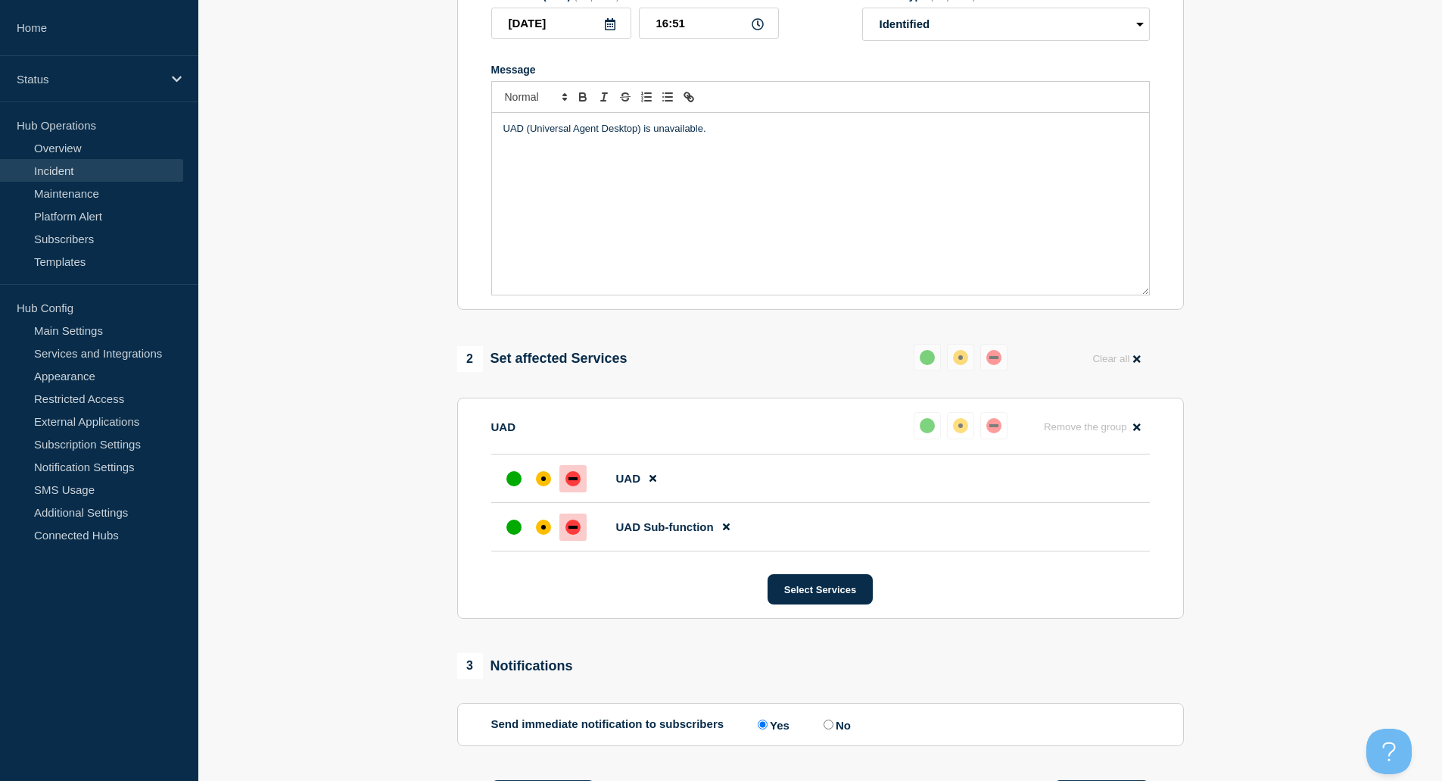
scroll to position [522, 0]
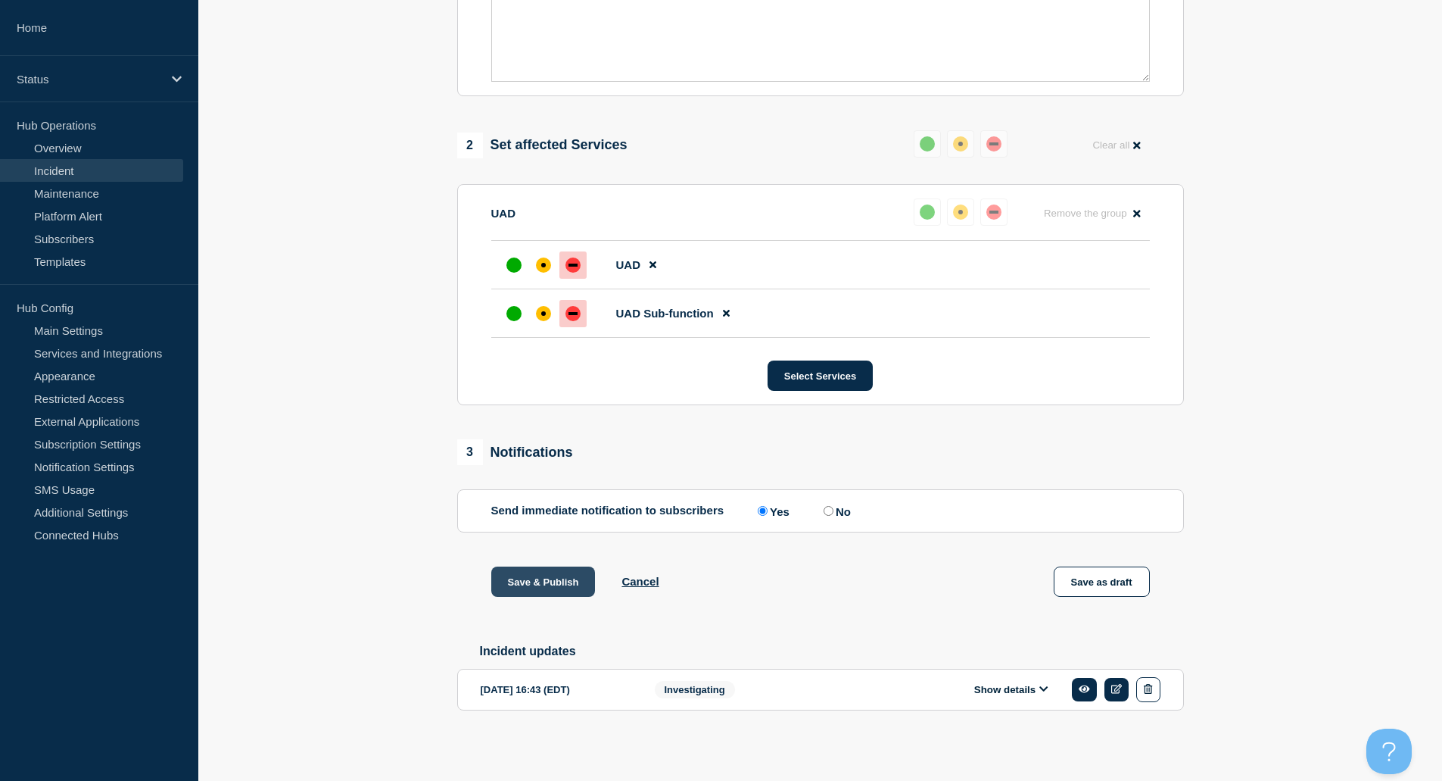
click at [557, 582] on button "Save & Publish" at bounding box center [543, 581] width 104 height 30
